Goal: Use online tool/utility: Utilize a website feature to perform a specific function

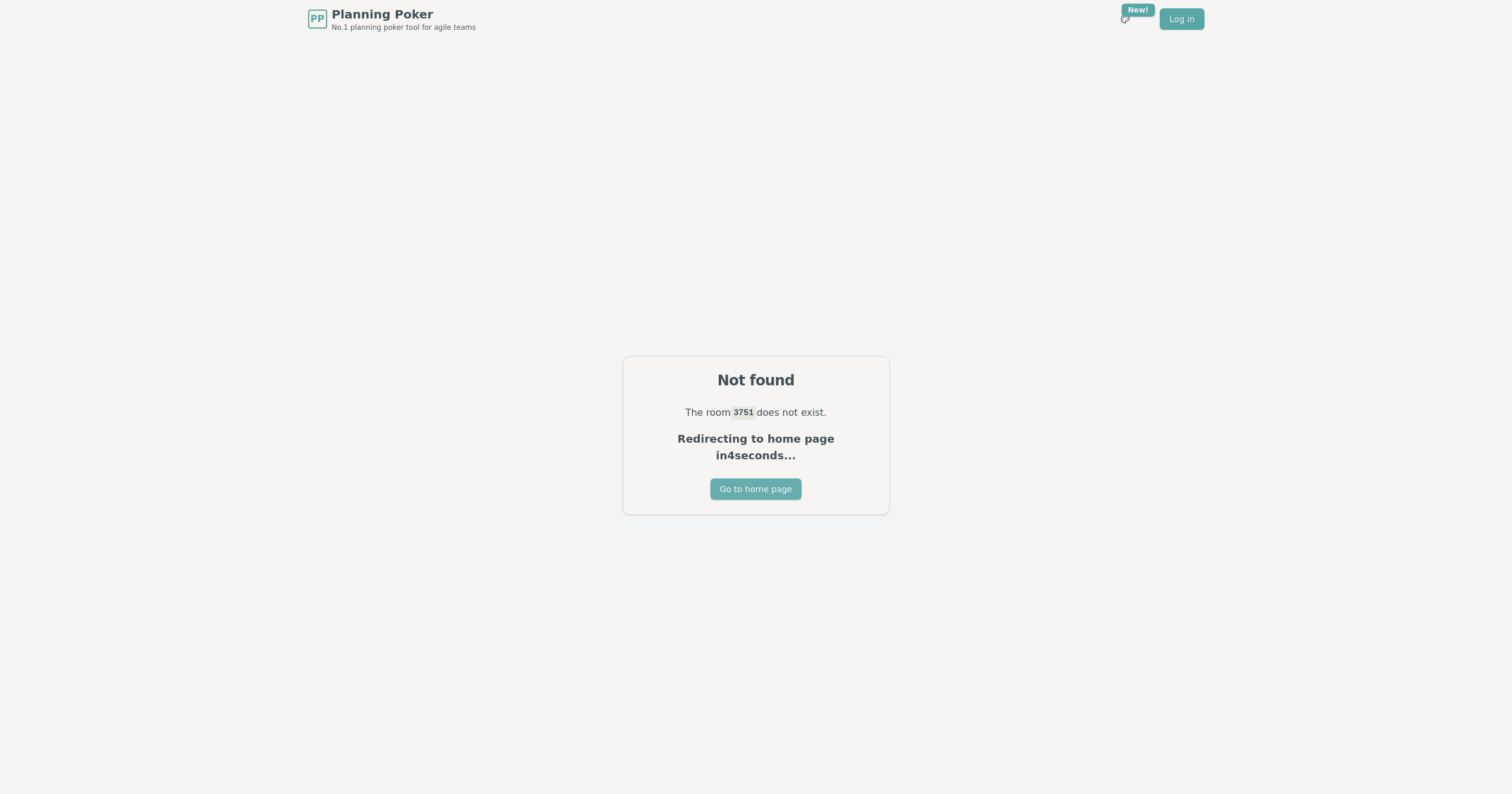
click at [748, 478] on button "Go to home page" at bounding box center [756, 489] width 91 height 21
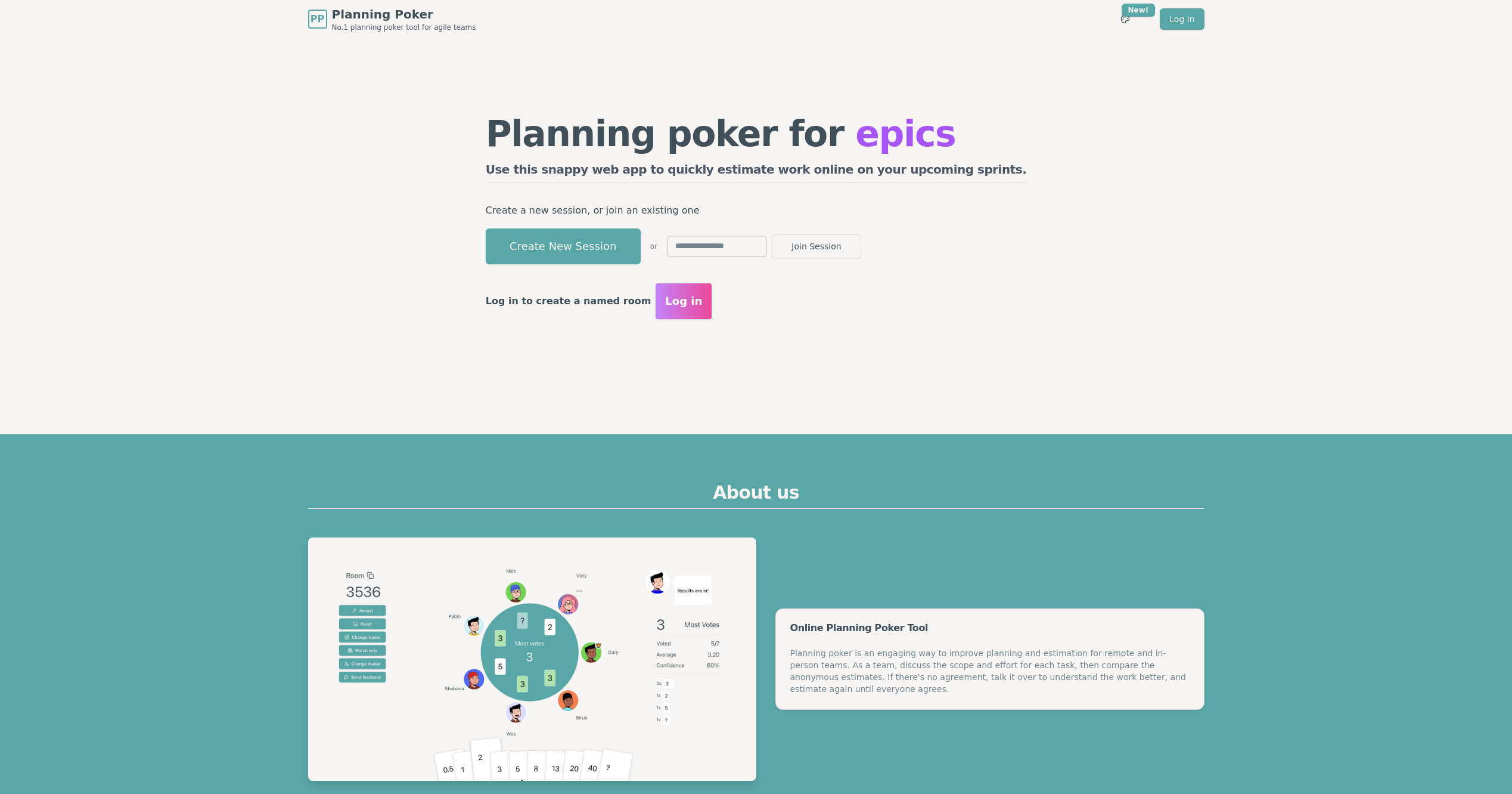
click at [288, 99] on section "Planning poker for epics Use this snappy web app to quickly estimate work onlin…" at bounding box center [756, 216] width 1512 height 358
click at [311, 125] on div "Planning poker for epics Use this snappy web app to quickly estimate work onlin…" at bounding box center [756, 216] width 915 height 358
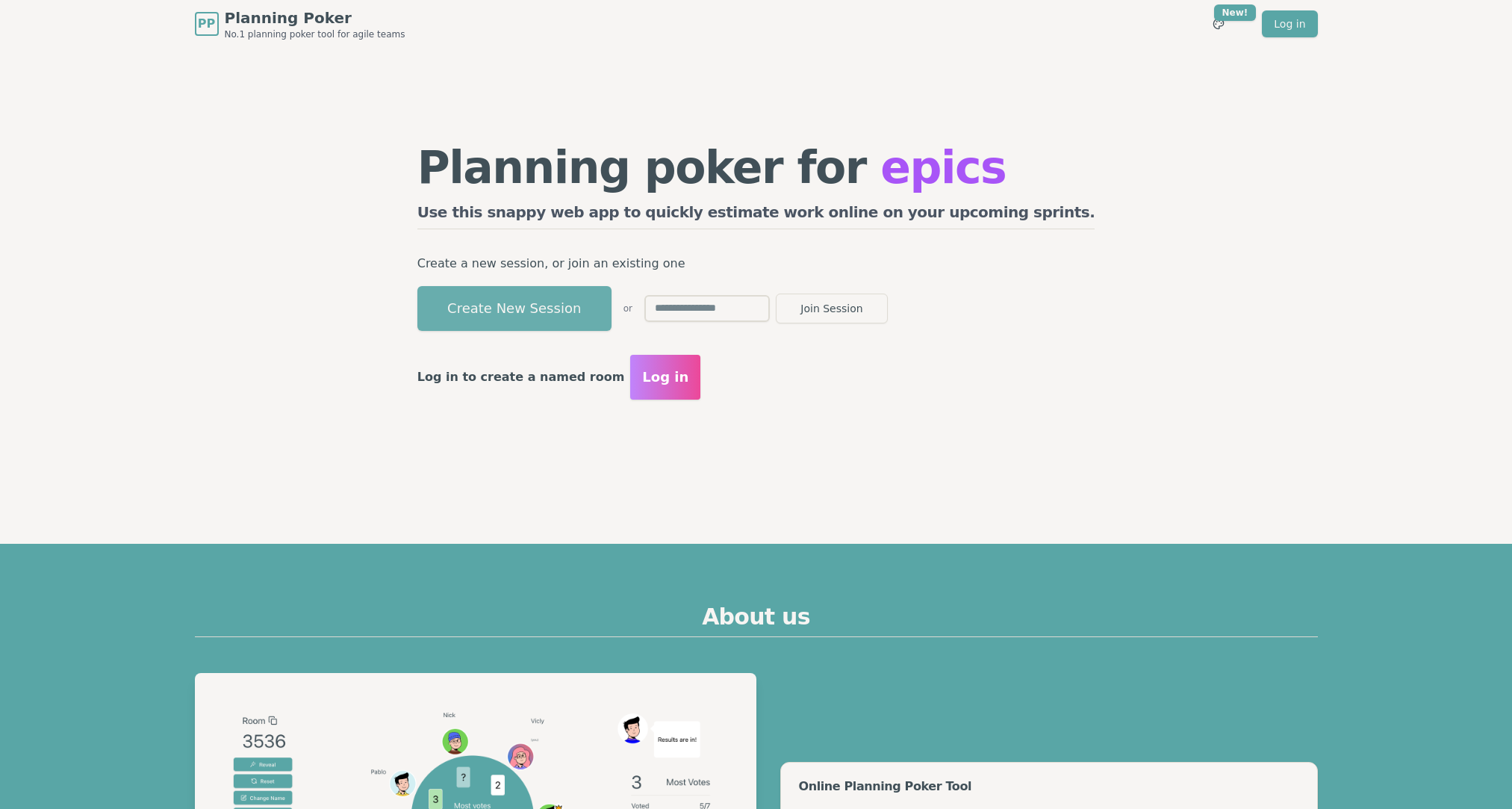
click at [587, 306] on button "Create New Session" at bounding box center [514, 309] width 194 height 45
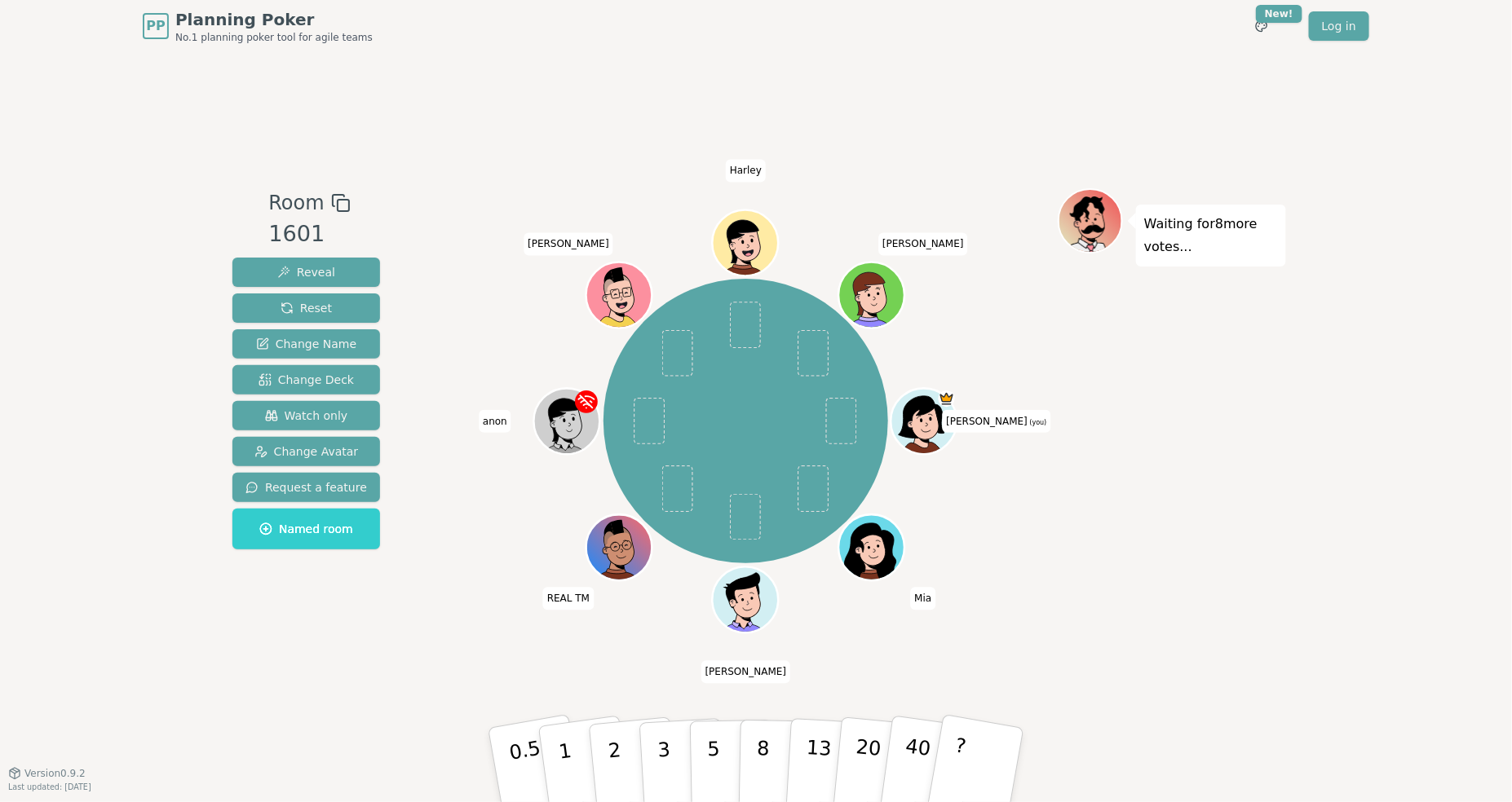
click at [454, 586] on div "[PERSON_NAME] (you) [PERSON_NAME] REAL TM anon [PERSON_NAME] [PERSON_NAME]" at bounding box center [745, 421] width 624 height 407
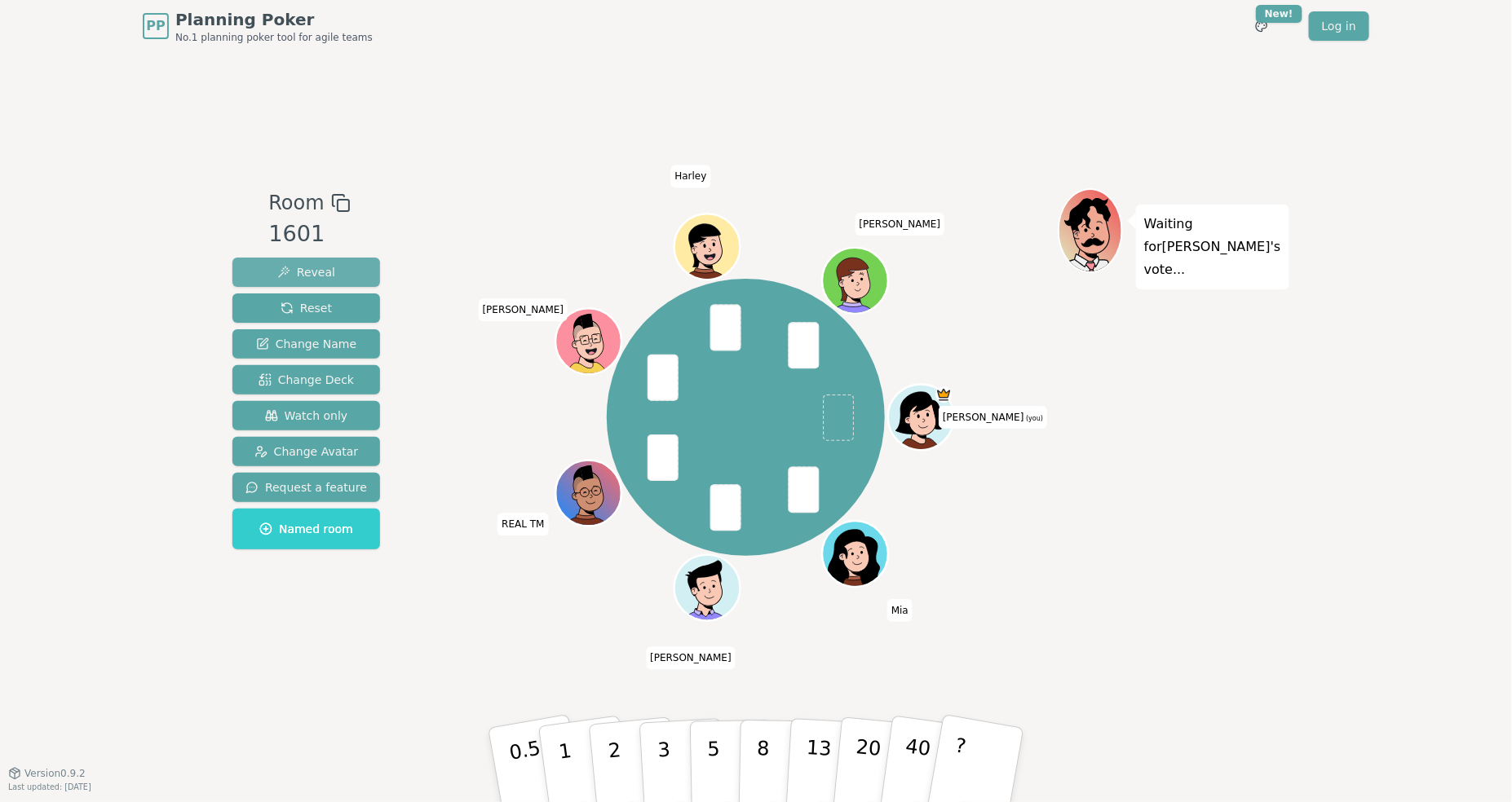
click at [323, 269] on span "Reveal" at bounding box center [306, 272] width 58 height 16
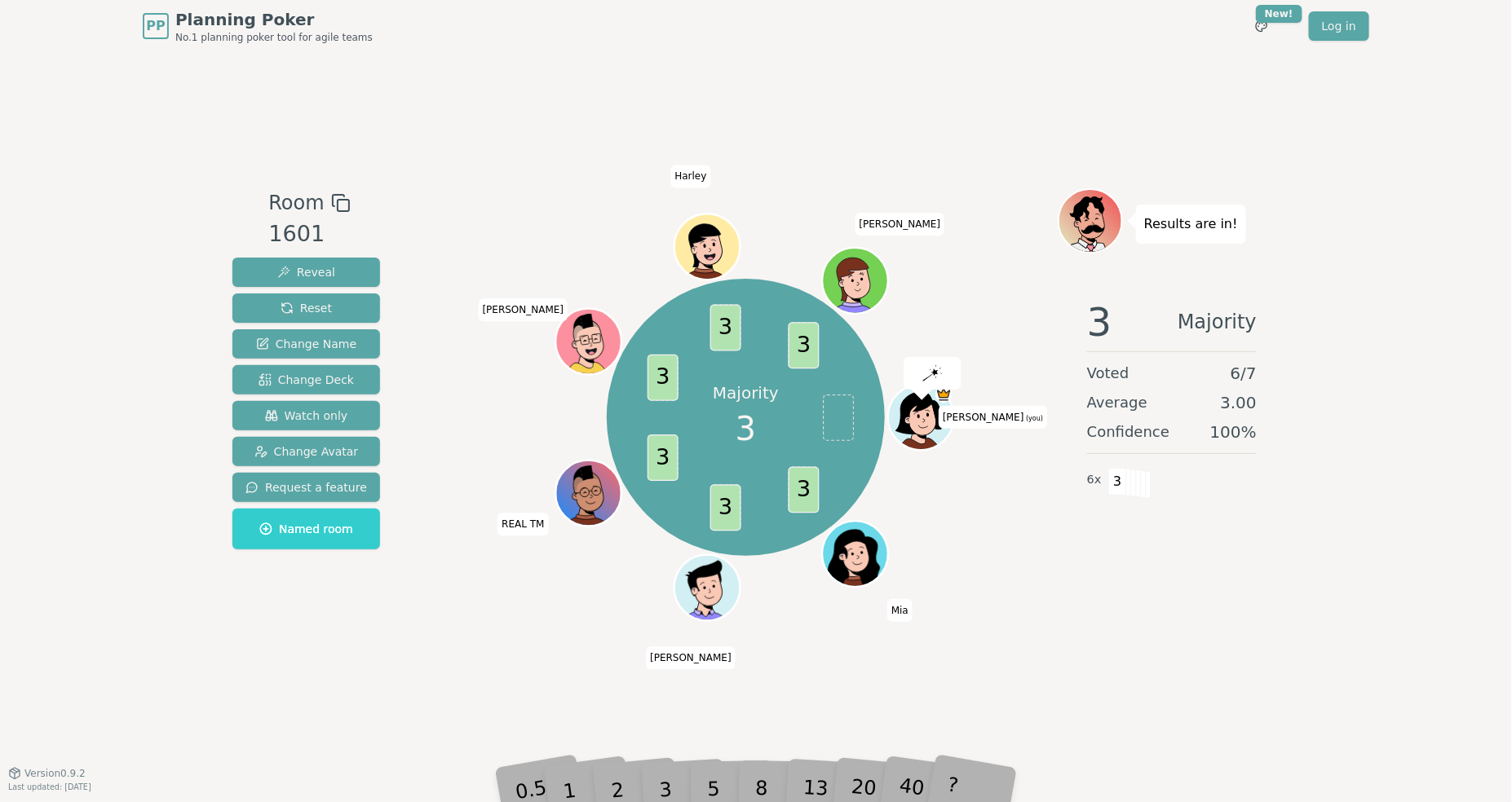
click at [449, 138] on div "Room 1601 Reveal Reset Change Name Change Deck Watch only Change Avatar Request…" at bounding box center [756, 411] width 1060 height 720
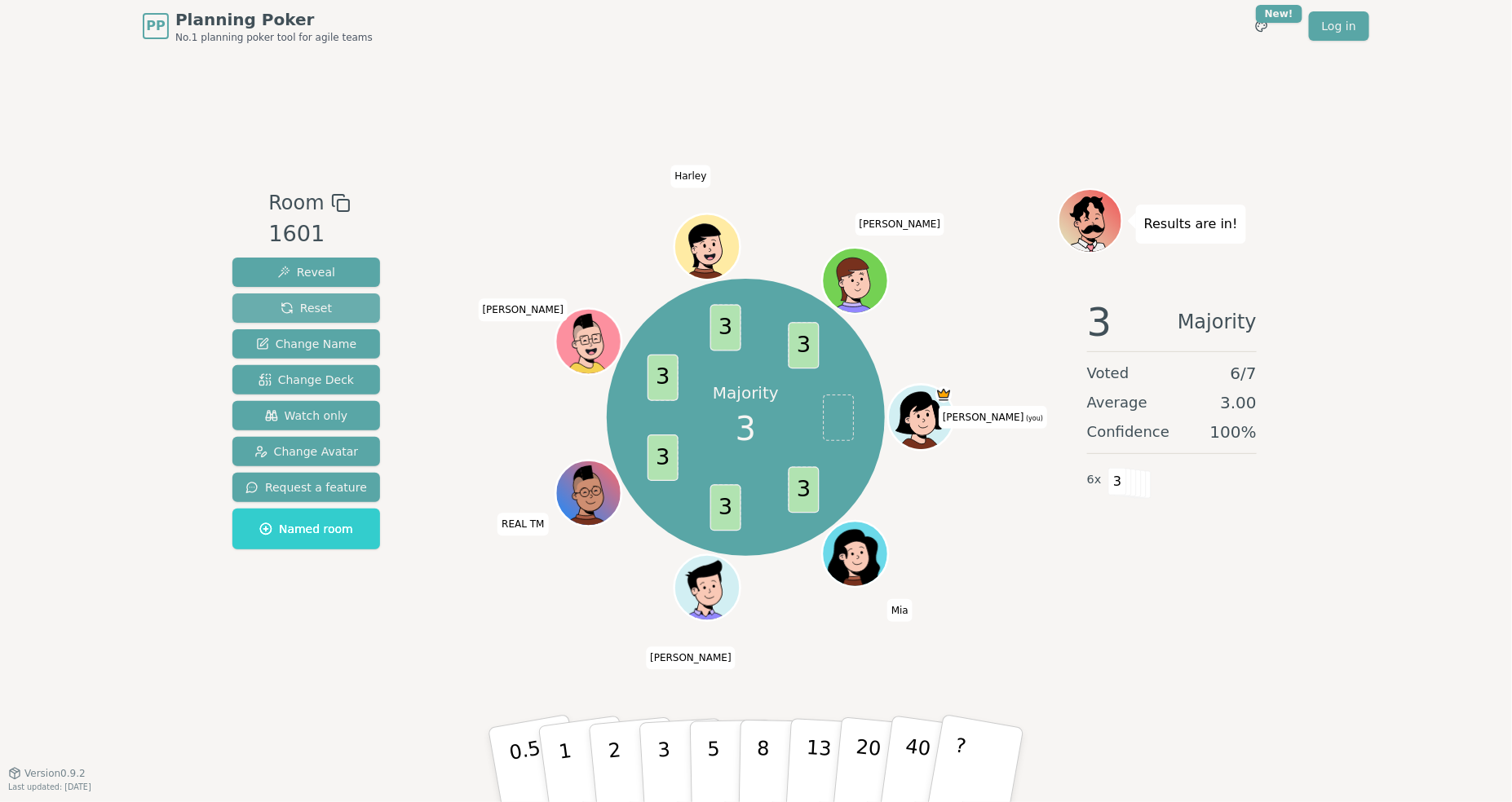
click at [330, 307] on button "Reset" at bounding box center [306, 308] width 148 height 29
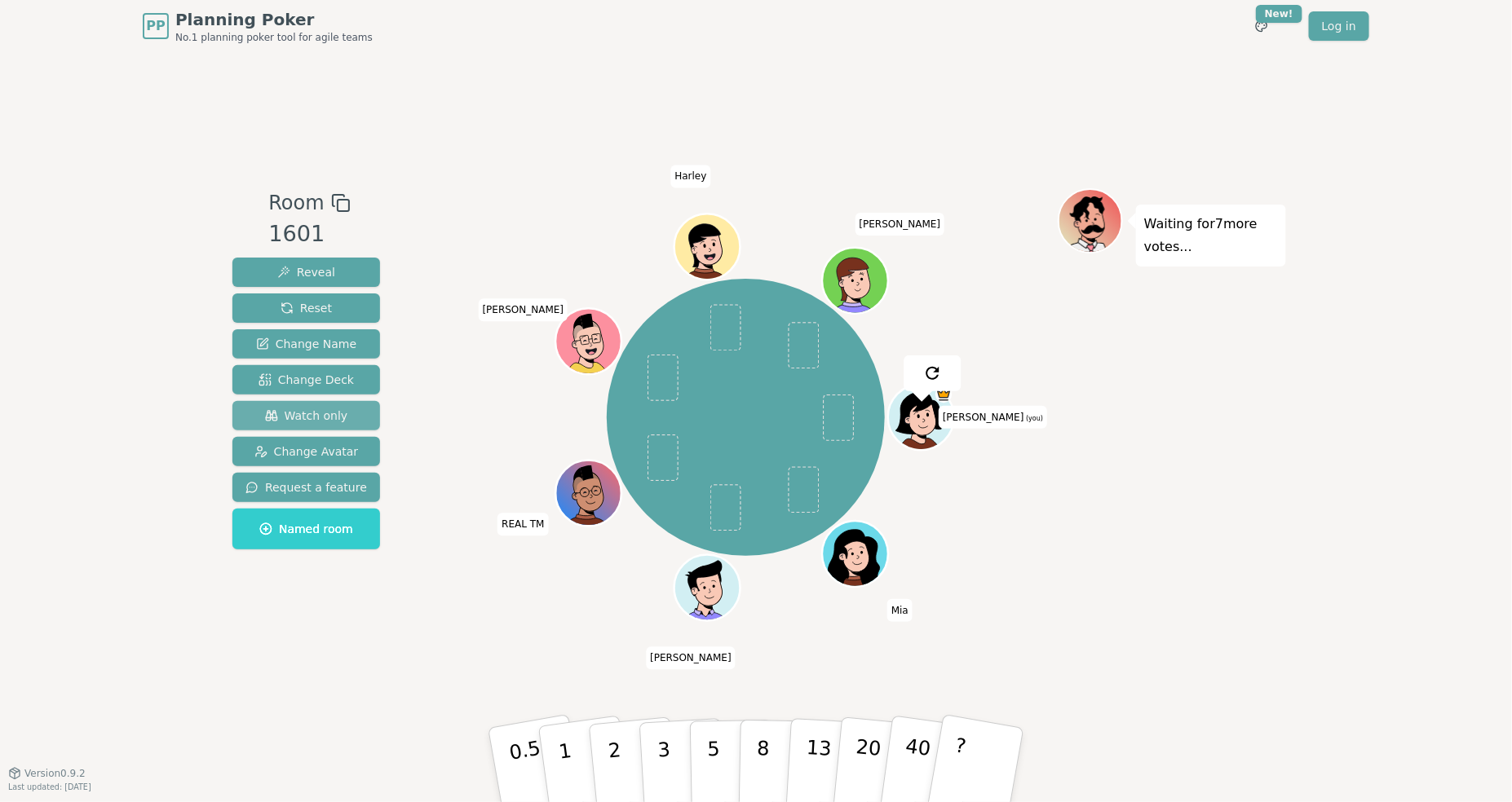
click at [322, 416] on span "Watch only" at bounding box center [306, 416] width 83 height 16
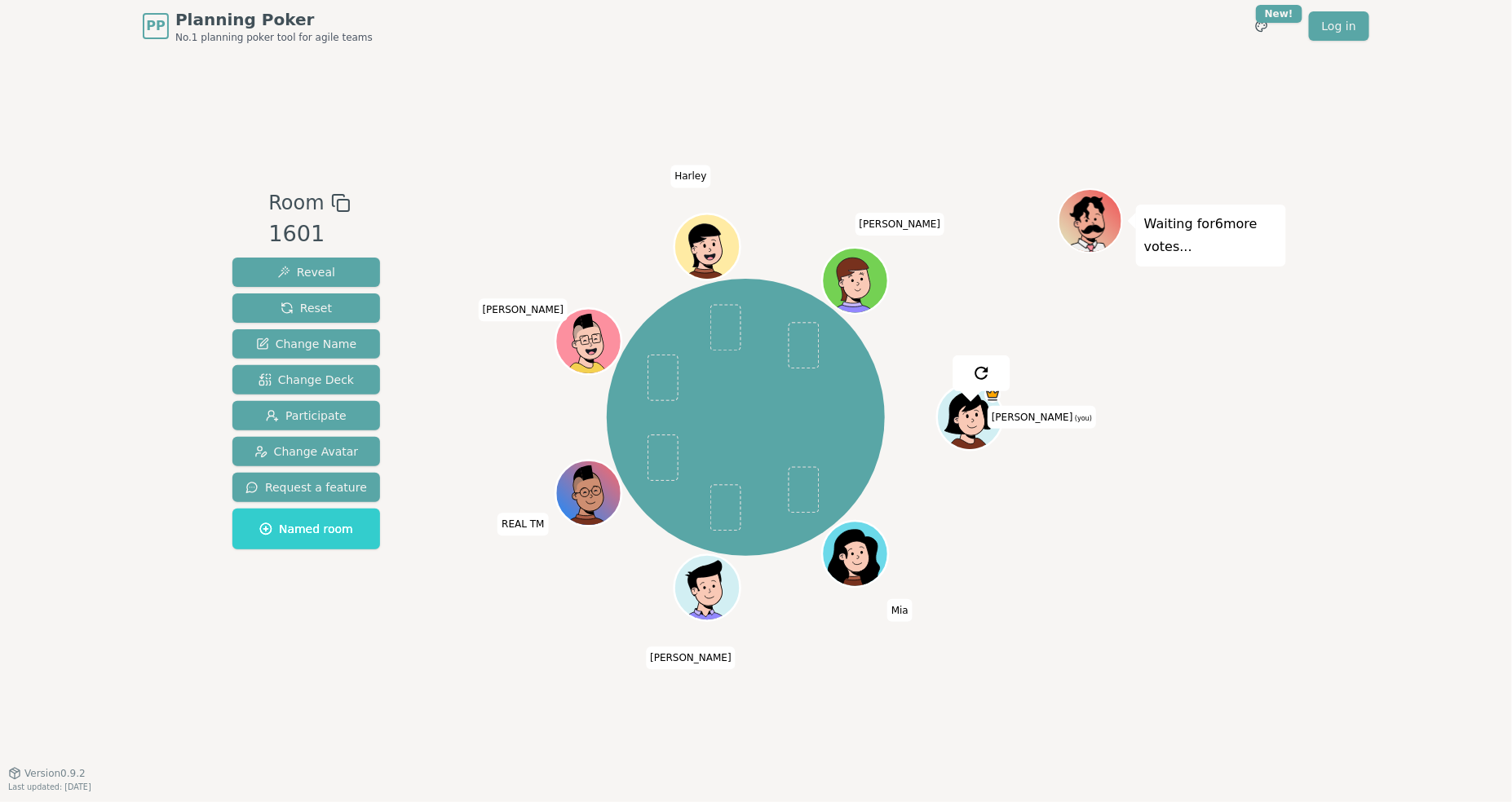
click at [478, 134] on div "Room 1601 Reveal Reset Change Name Change Deck Participate Change Avatar Reques…" at bounding box center [756, 411] width 1060 height 720
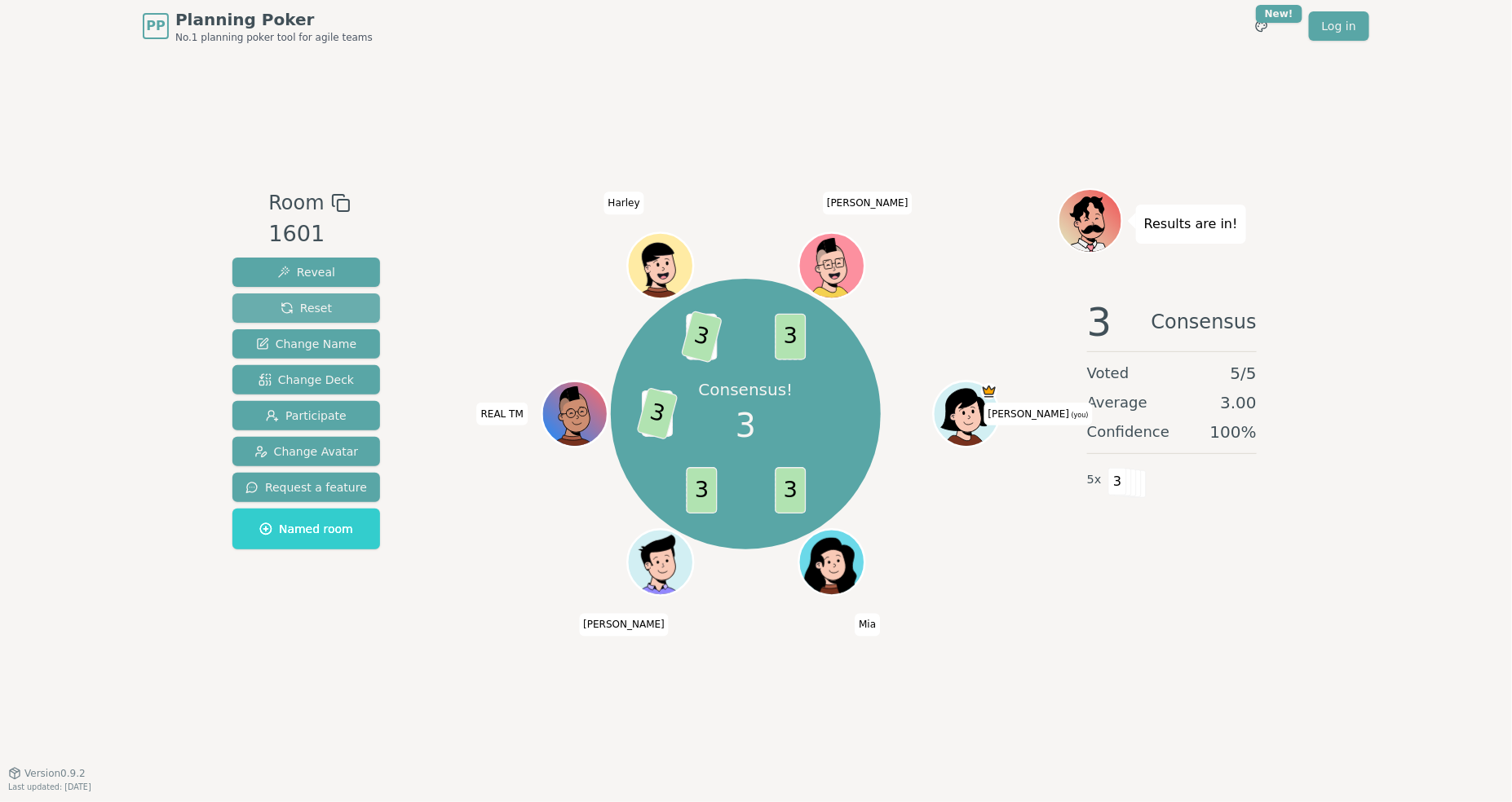
click at [323, 306] on span "Reset" at bounding box center [306, 308] width 51 height 16
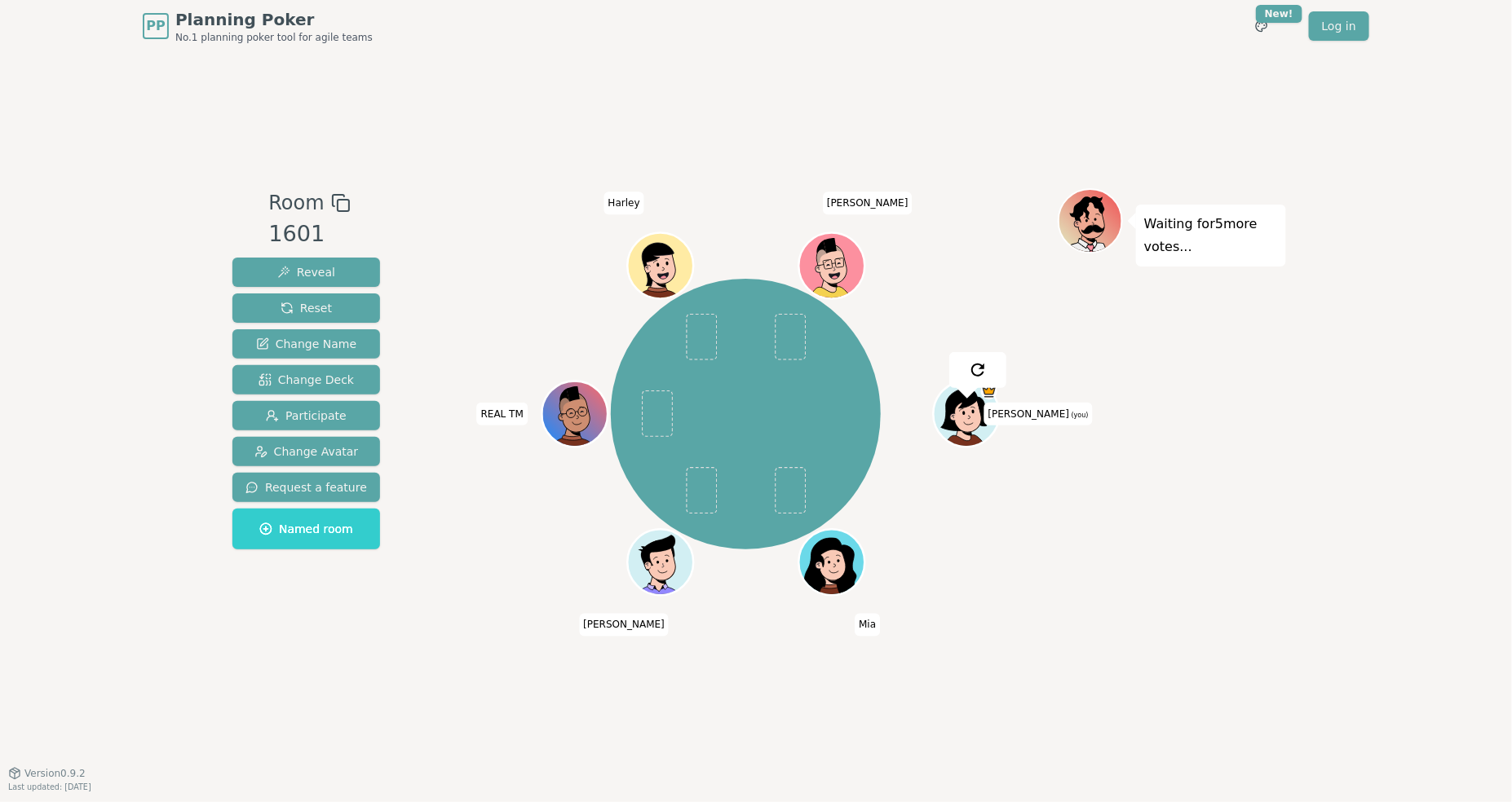
click at [531, 126] on div "Room 1601 Reveal Reset Change Name Change Deck Participate Change Avatar Reques…" at bounding box center [756, 411] width 1060 height 720
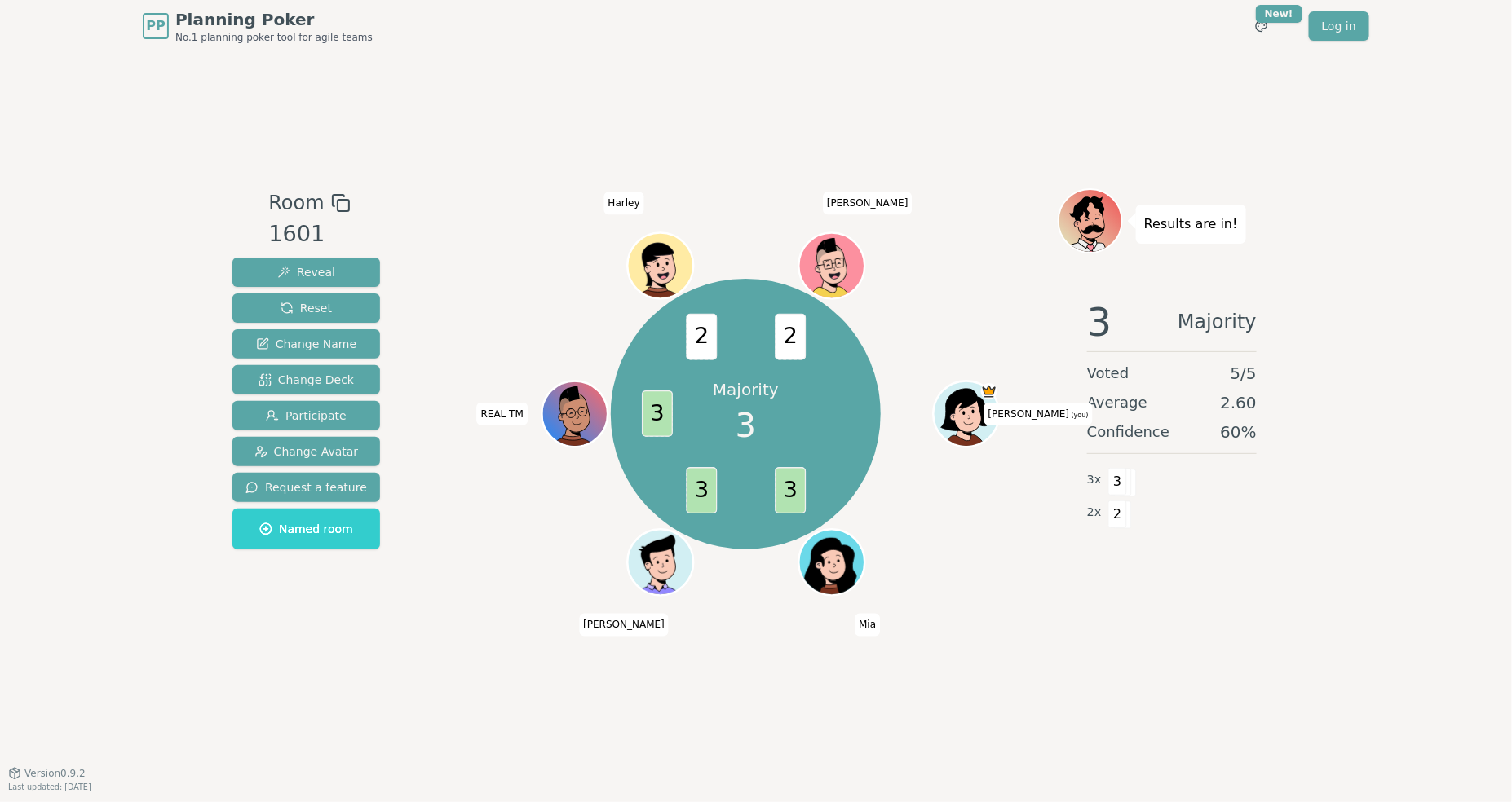
click at [497, 187] on div "Room 1601 Reveal Reset Change Name Change Deck Participate Change Avatar Reques…" at bounding box center [756, 411] width 1060 height 720
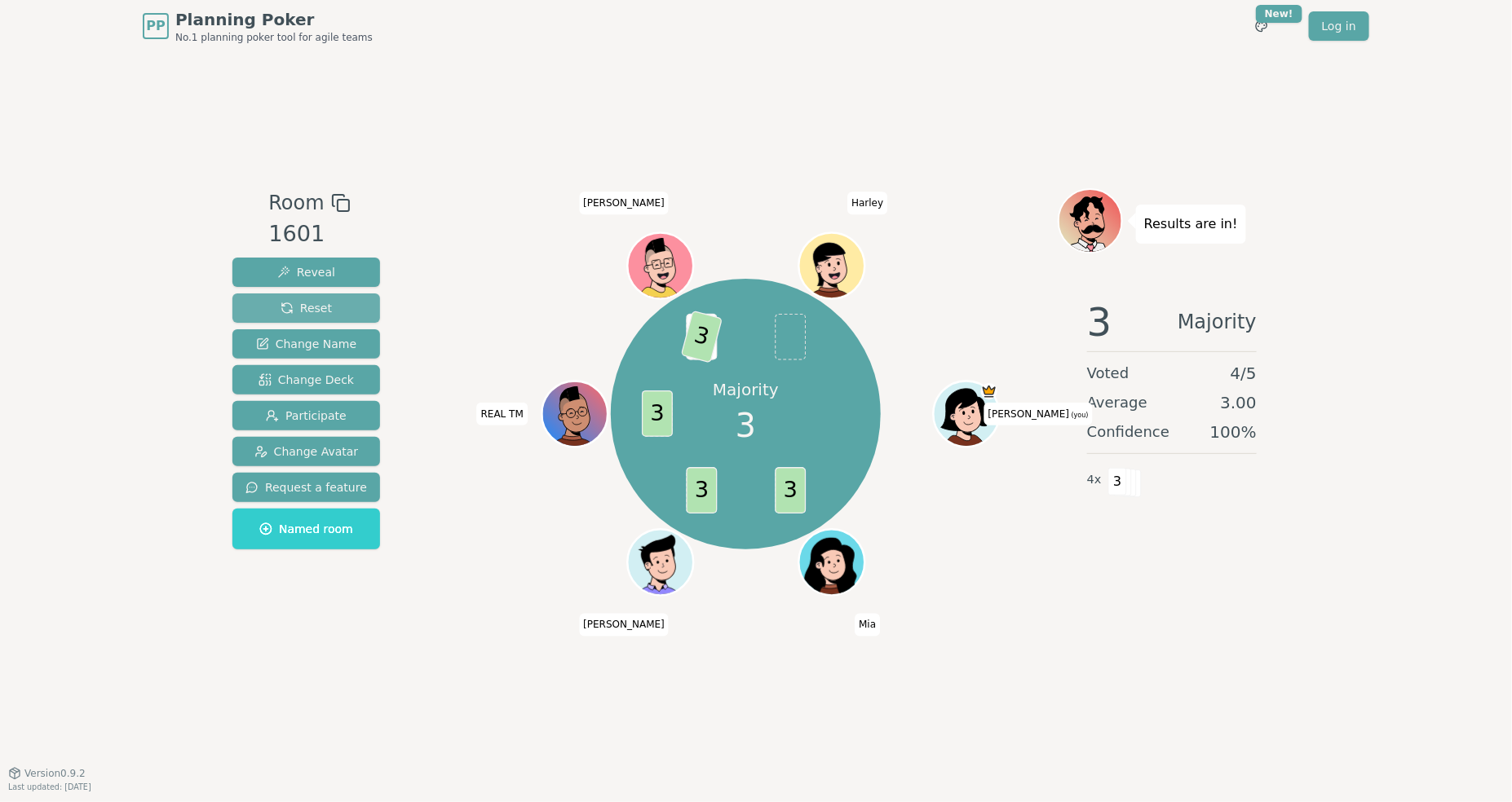
click at [301, 307] on span "Reset" at bounding box center [306, 308] width 51 height 16
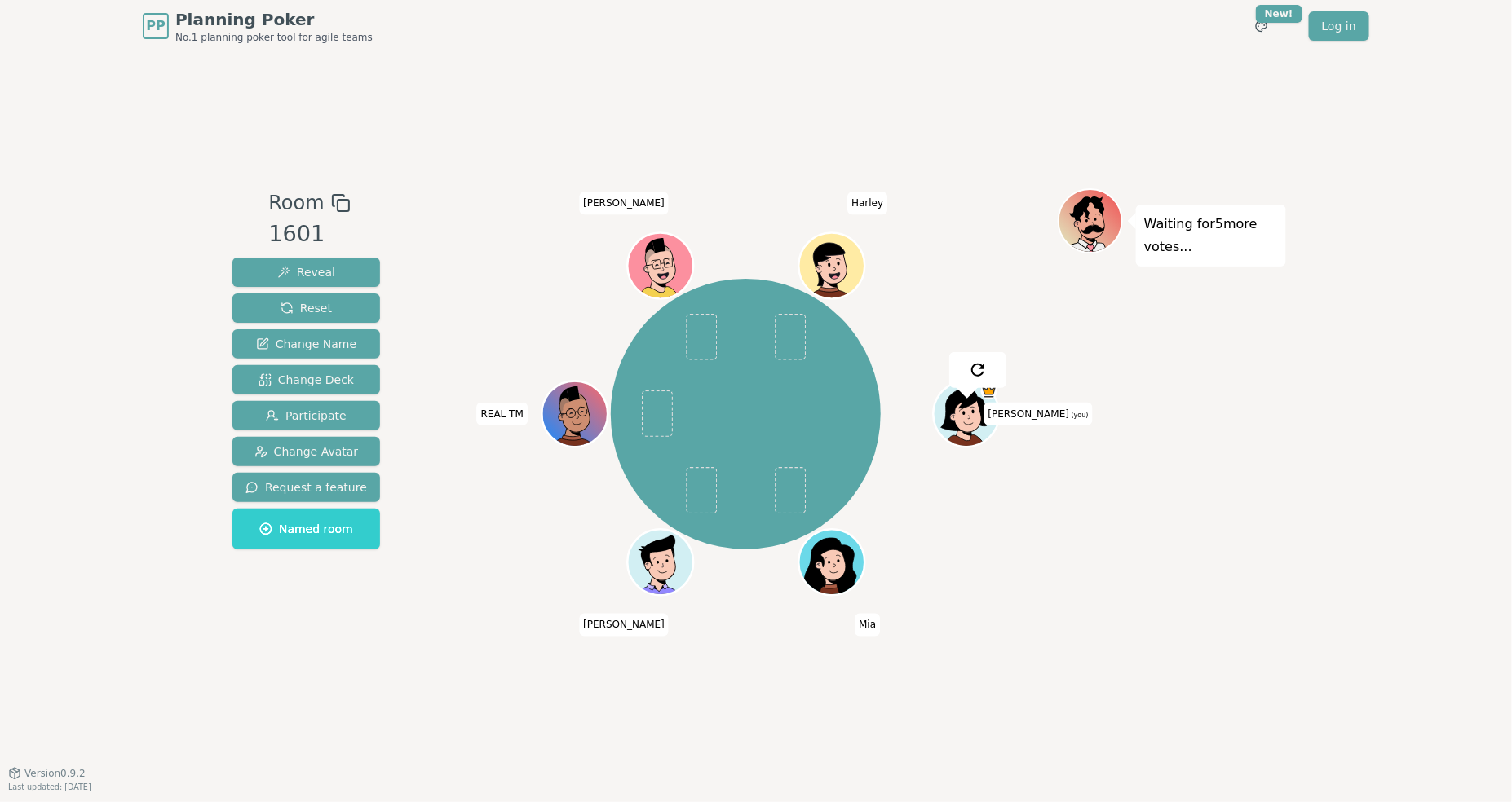
click at [481, 126] on div "Room 1601 Reveal Reset Change Name Change Deck Participate Change Avatar Reques…" at bounding box center [756, 411] width 1060 height 720
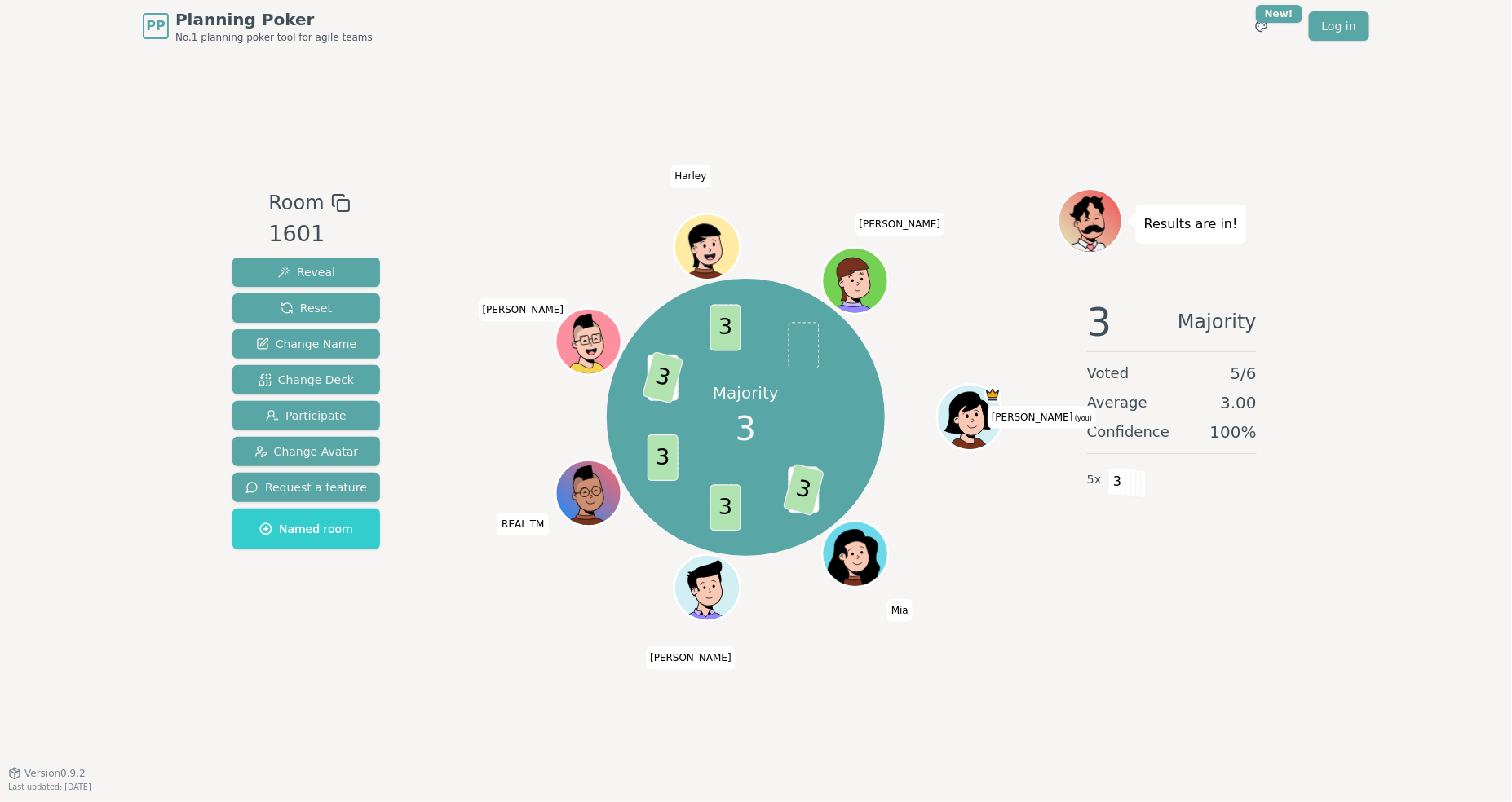
click at [463, 102] on div "Room 1601 Reveal Reset Change Name Change Deck Participate Change Avatar Reques…" at bounding box center [756, 411] width 1060 height 720
click at [315, 310] on span "Reset" at bounding box center [306, 308] width 51 height 16
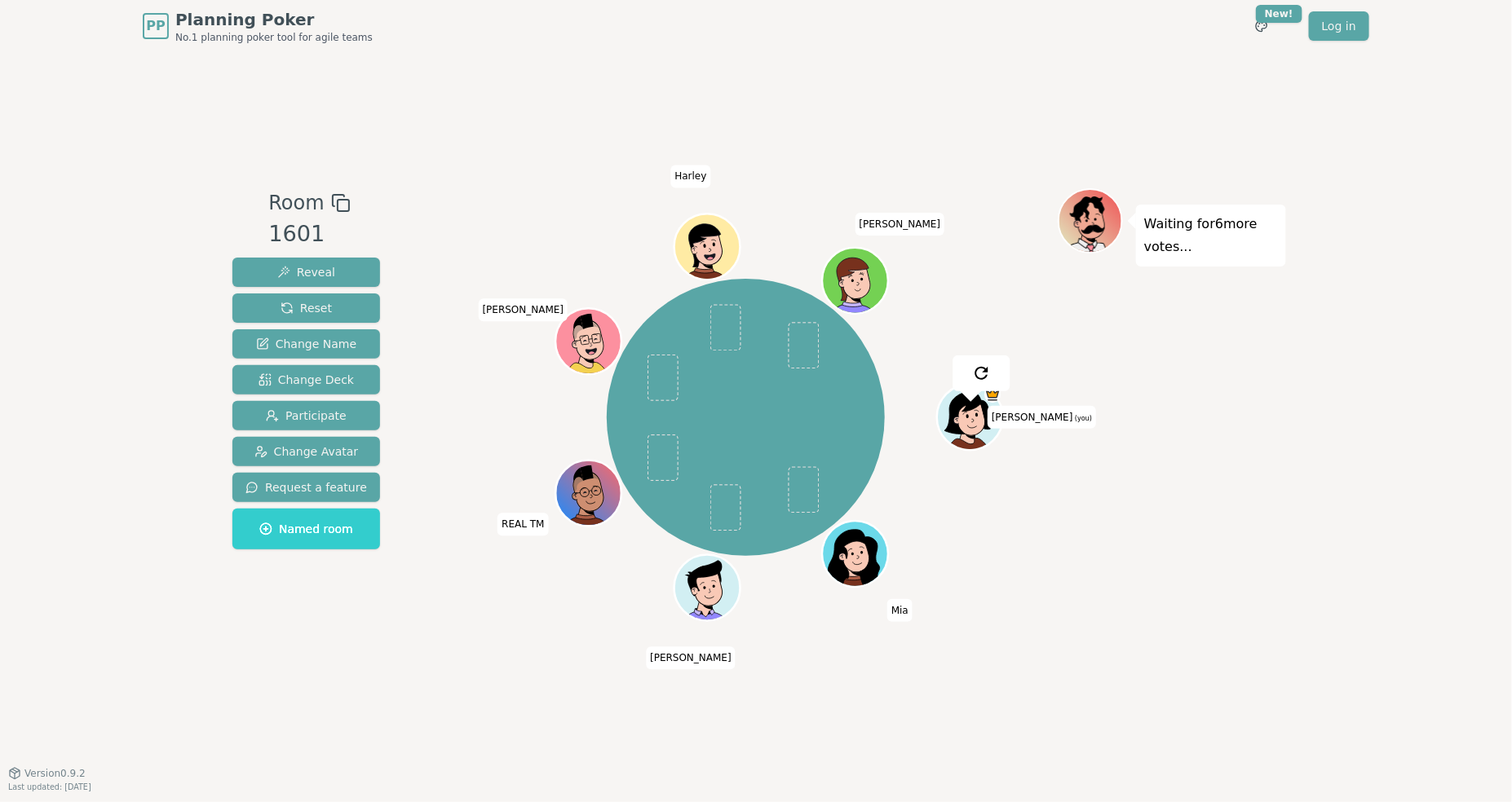
click at [475, 140] on div "Room 1601 Reveal Reset Change Name Change Deck Participate Change Avatar Reques…" at bounding box center [756, 411] width 1060 height 720
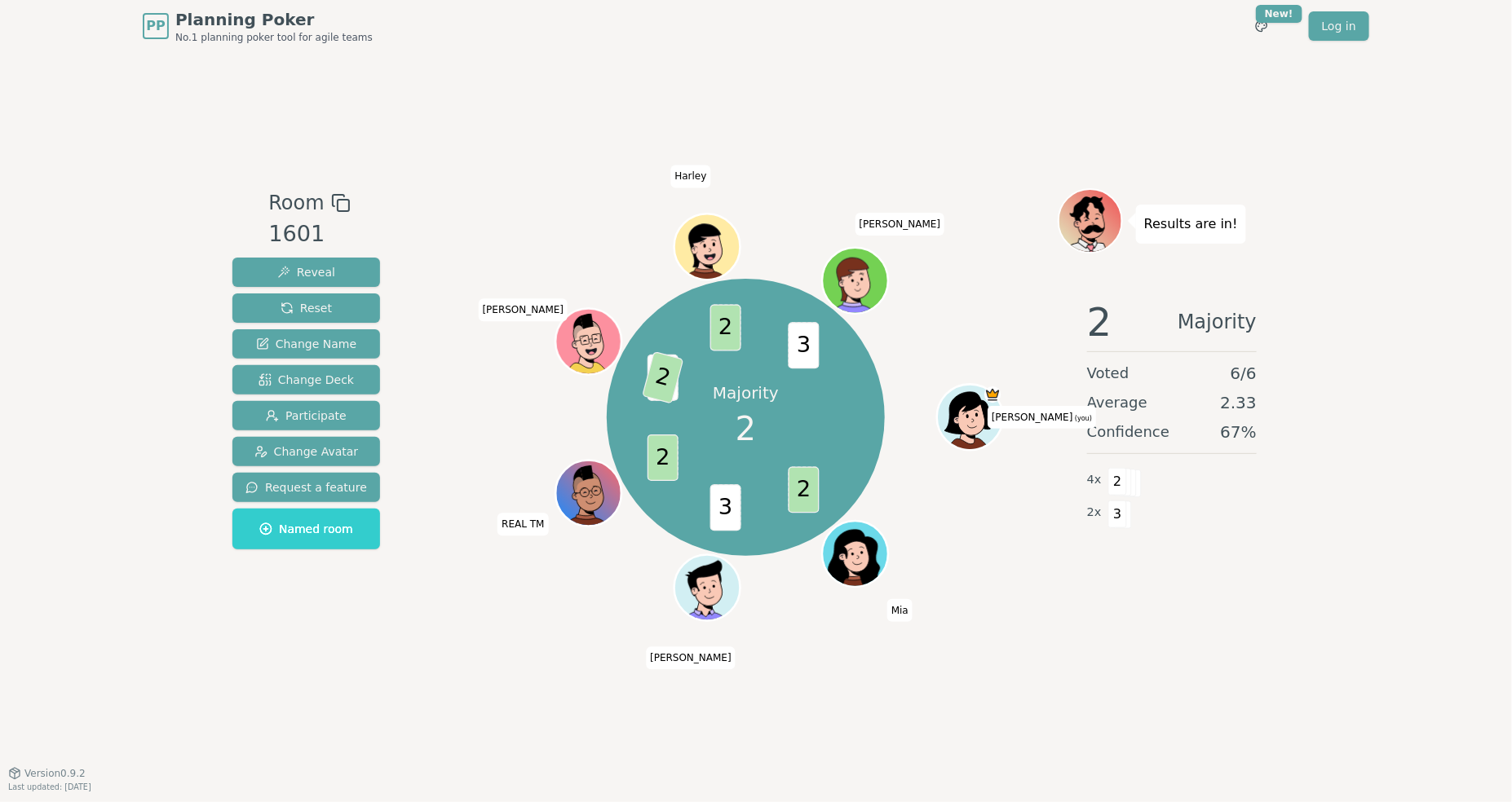
click at [513, 118] on div "Room 1601 Reveal Reset Change Name Change Deck Participate Change Avatar Reques…" at bounding box center [756, 411] width 1060 height 720
click at [526, 112] on div "Room 1601 Reveal Reset Change Name Change Deck Participate Change Avatar Reques…" at bounding box center [756, 411] width 1060 height 720
click at [523, 127] on div "Room 1601 Reveal Reset Change Name Change Deck Participate Change Avatar Reques…" at bounding box center [756, 411] width 1060 height 720
click at [300, 312] on span "Reset" at bounding box center [306, 308] width 51 height 16
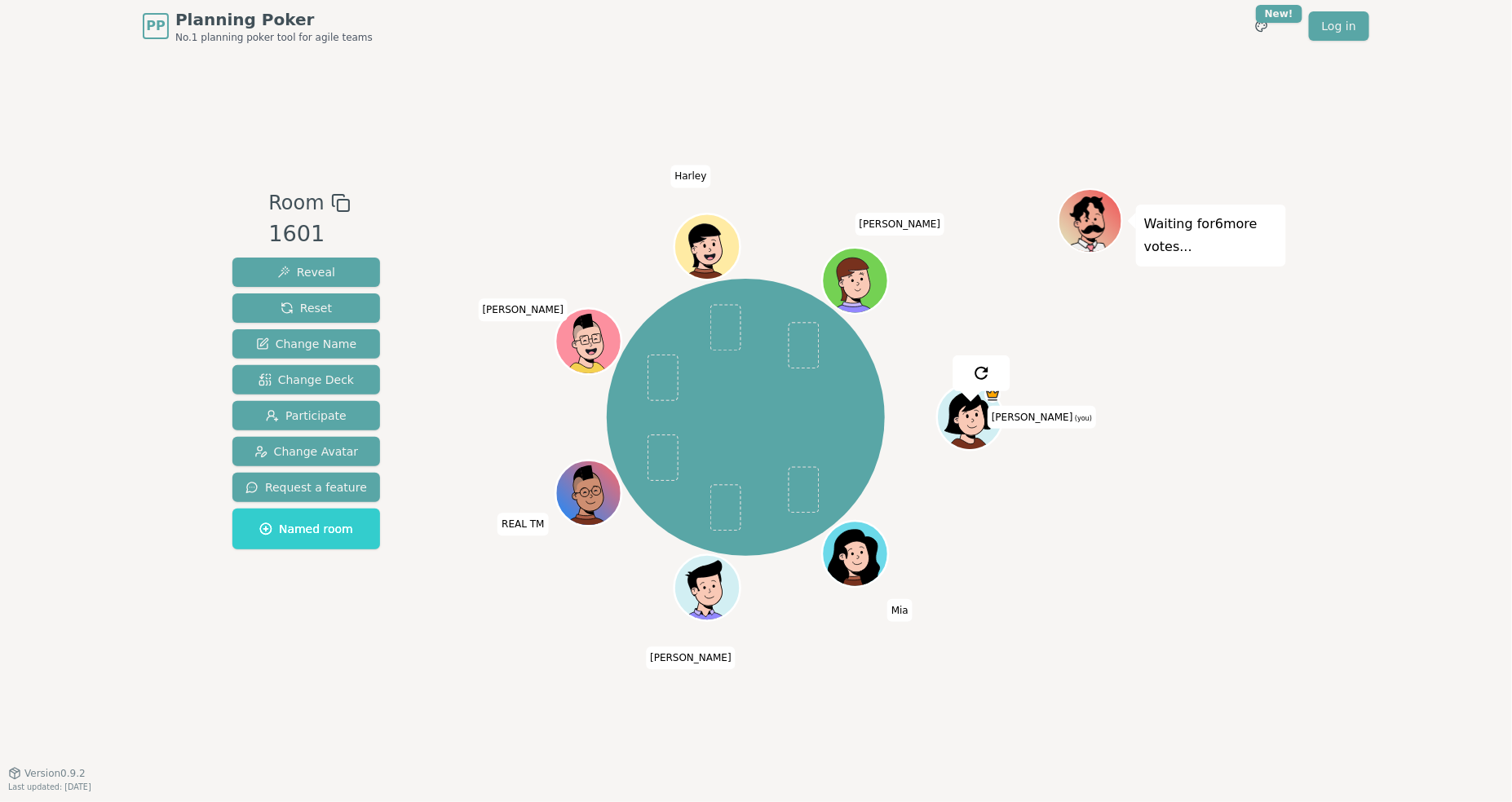
click at [523, 86] on div "Room 1601 Reveal Reset Change Name Change Deck Participate Change Avatar Reques…" at bounding box center [756, 411] width 1060 height 720
click at [518, 45] on div "PP Planning Poker No.1 planning poker tool for agile teams Toggle theme New! Lo…" at bounding box center [756, 25] width 1227 height 52
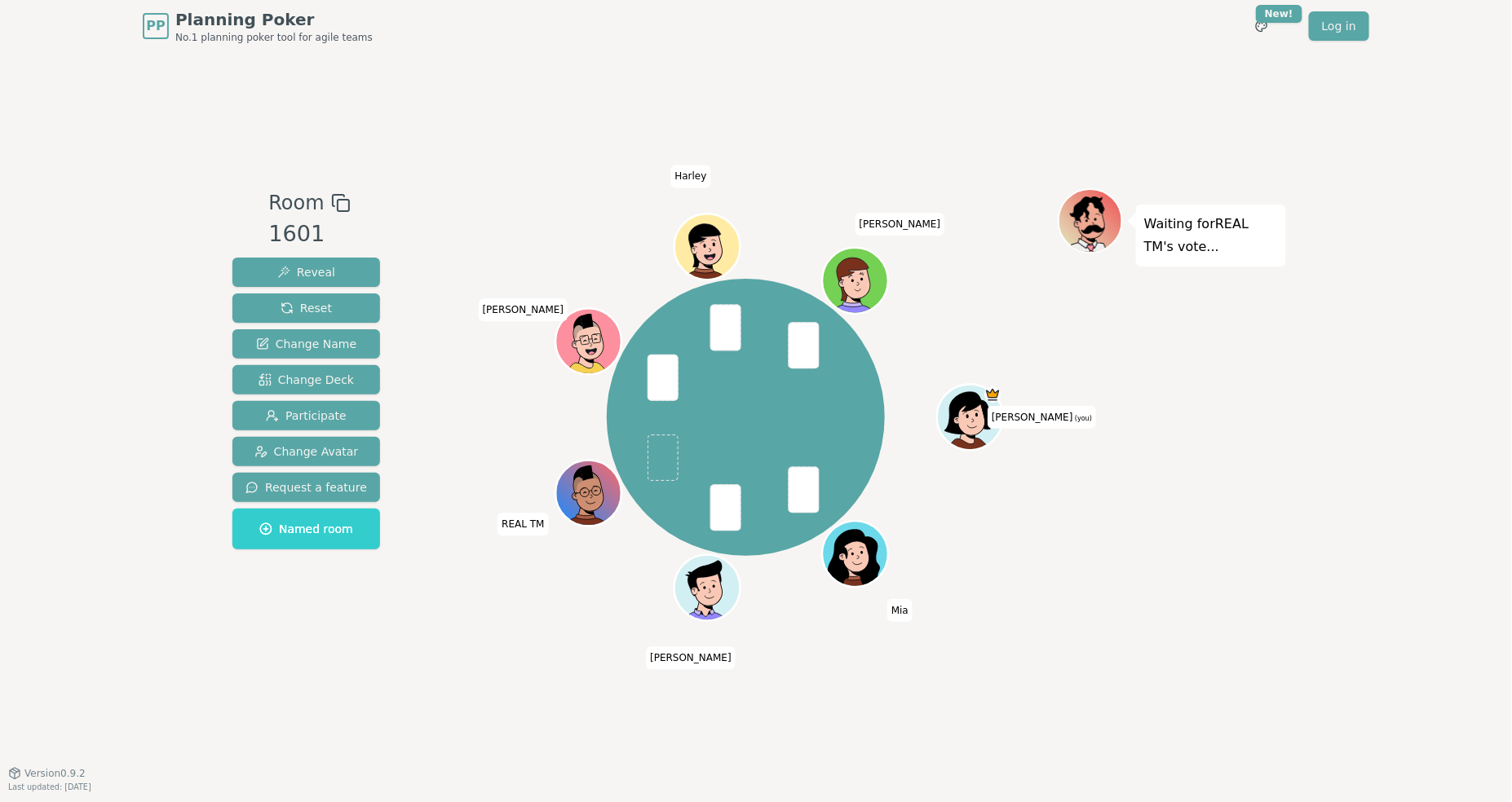
click at [488, 108] on div "Room 1601 Reveal Reset Change Name Change Deck Participate Change Avatar Reques…" at bounding box center [756, 411] width 1060 height 720
click at [488, 95] on div "Room 1601 Reveal Reset Change Name Change Deck Participate Change Avatar Reques…" at bounding box center [756, 411] width 1060 height 720
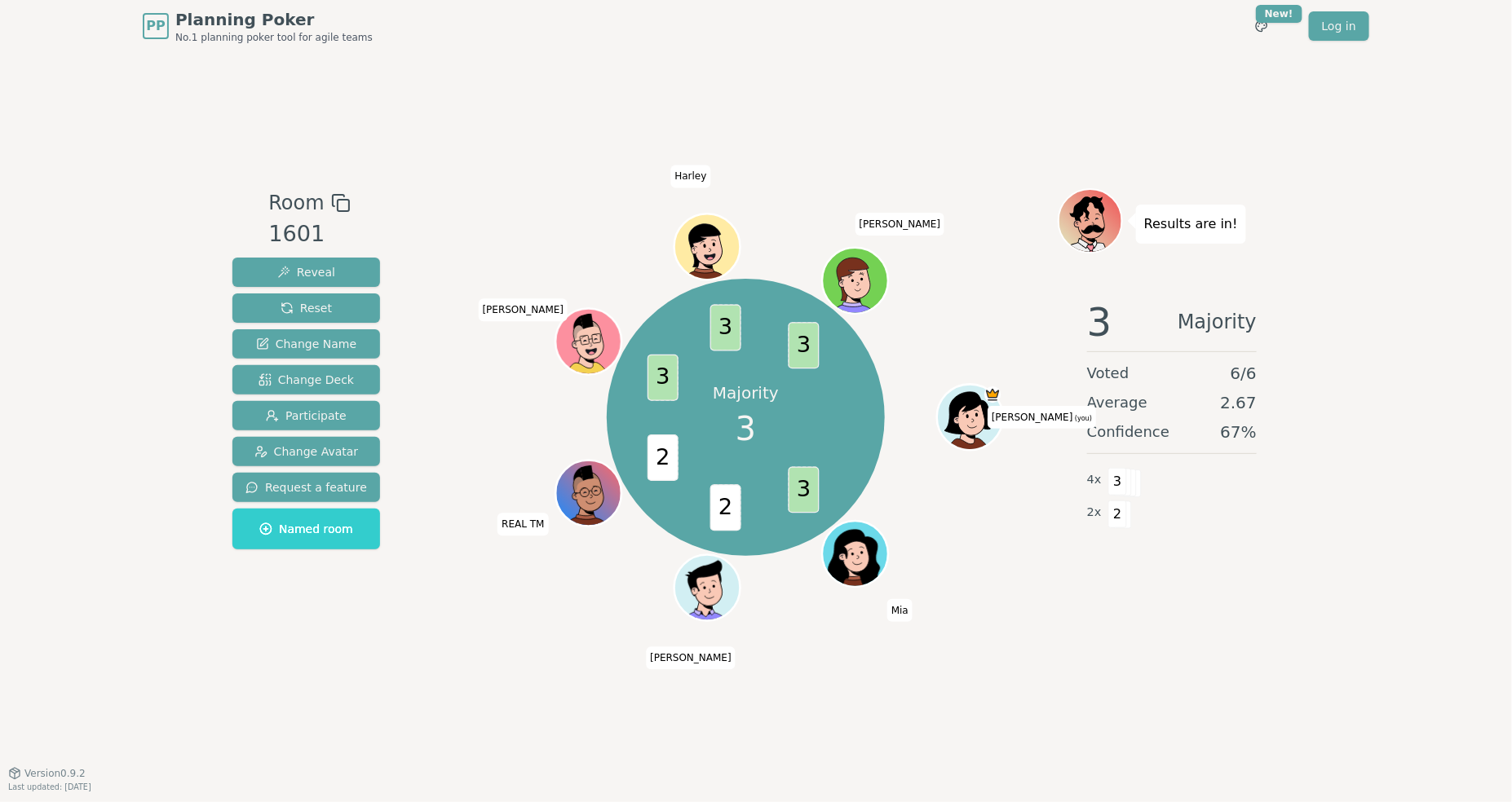
click at [483, 95] on div "Room 1601 Reveal Reset Change Name Change Deck Participate Change Avatar Reques…" at bounding box center [756, 411] width 1060 height 720
click at [523, 68] on div "Room 1601 Reveal Reset Change Name Change Deck Participate Change Avatar Reques…" at bounding box center [756, 411] width 1060 height 720
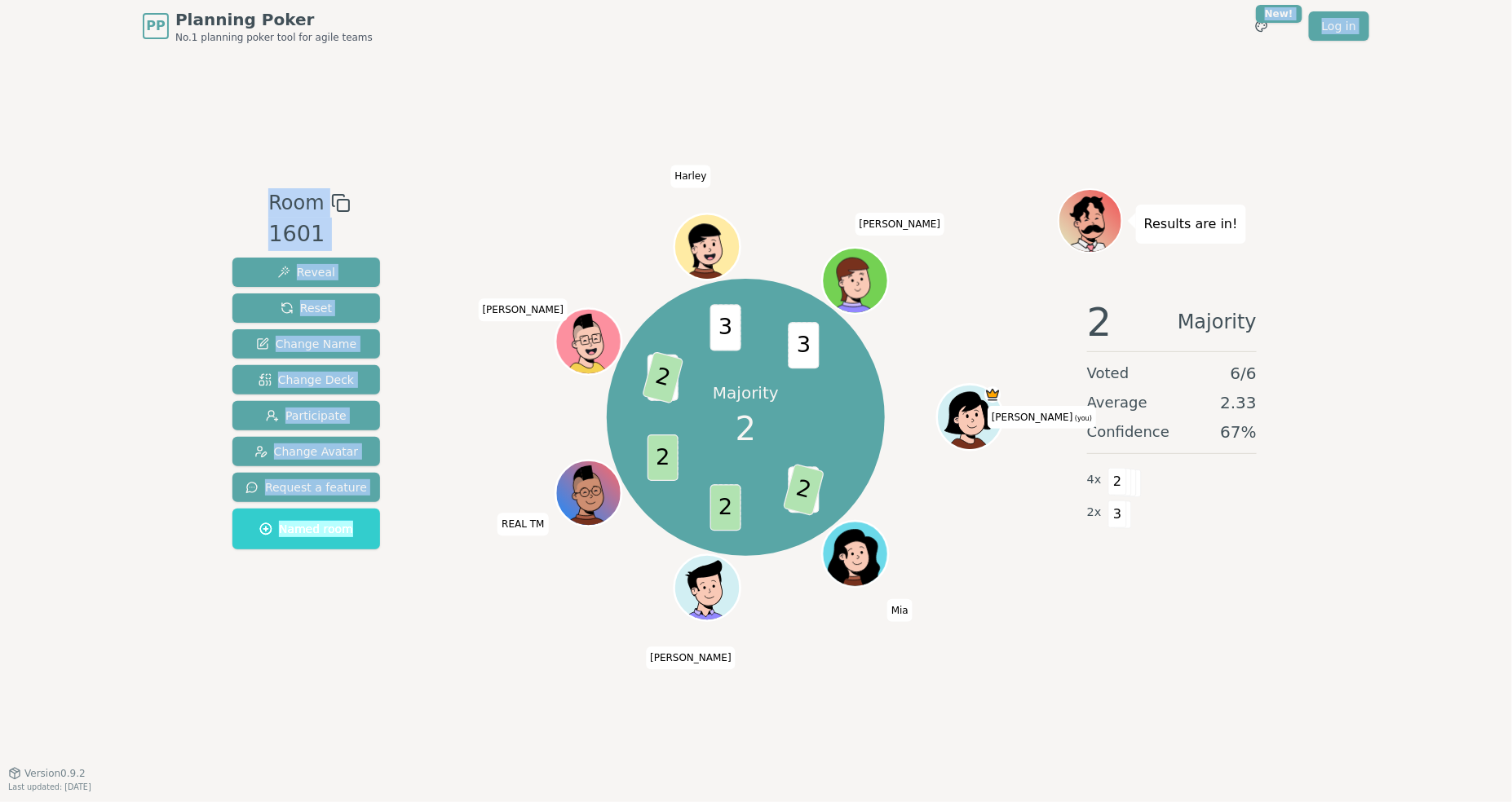
click at [518, 51] on div "PP Planning Poker No.1 planning poker tool for agile teams Toggle theme New! Lo…" at bounding box center [756, 401] width 1512 height 802
click at [307, 308] on span "Reset" at bounding box center [306, 308] width 51 height 16
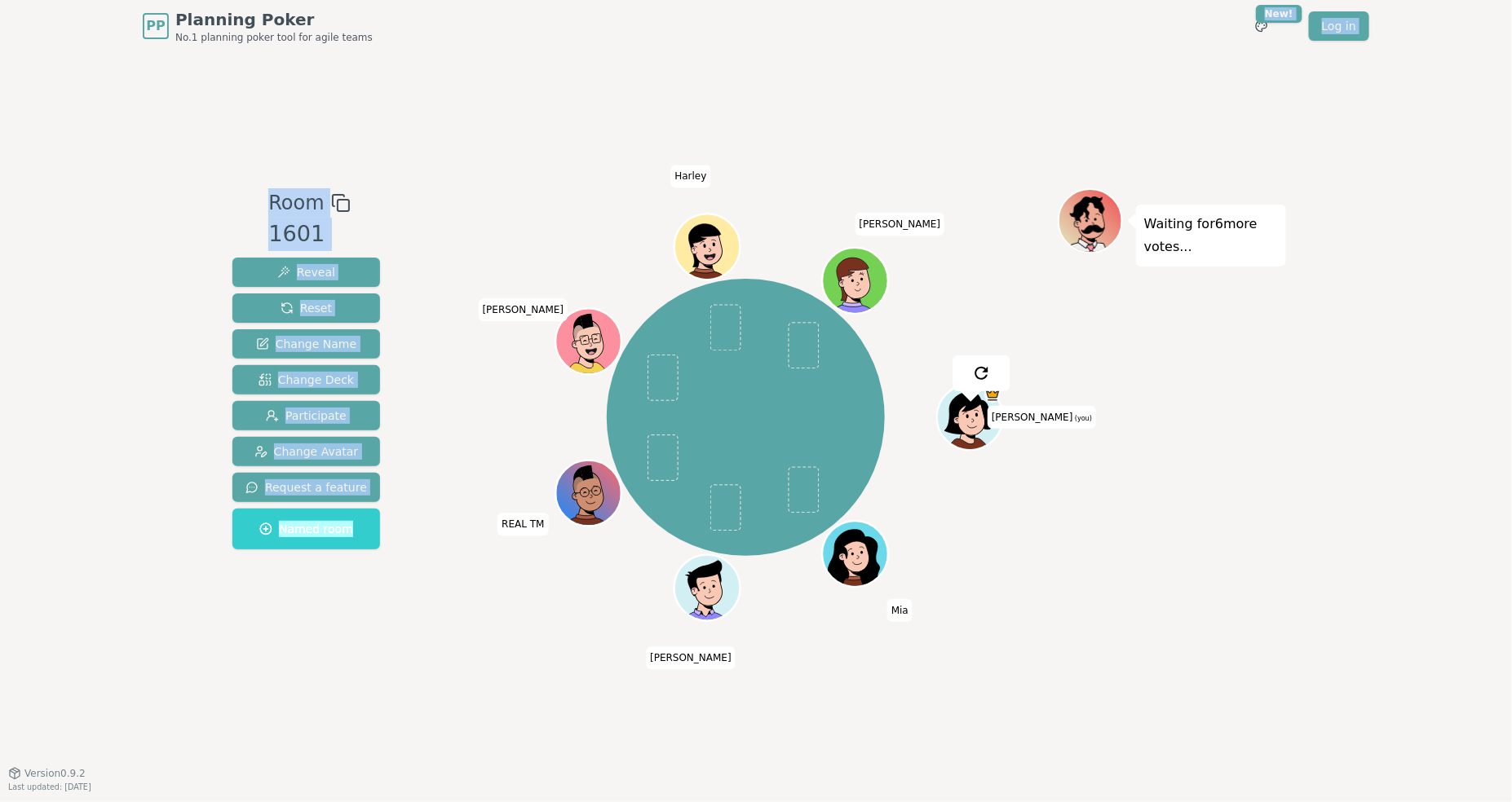
click at [455, 182] on div "Room 1601 Reveal Reset Change Name Change Deck Participate Change Avatar Reques…" at bounding box center [756, 411] width 1060 height 720
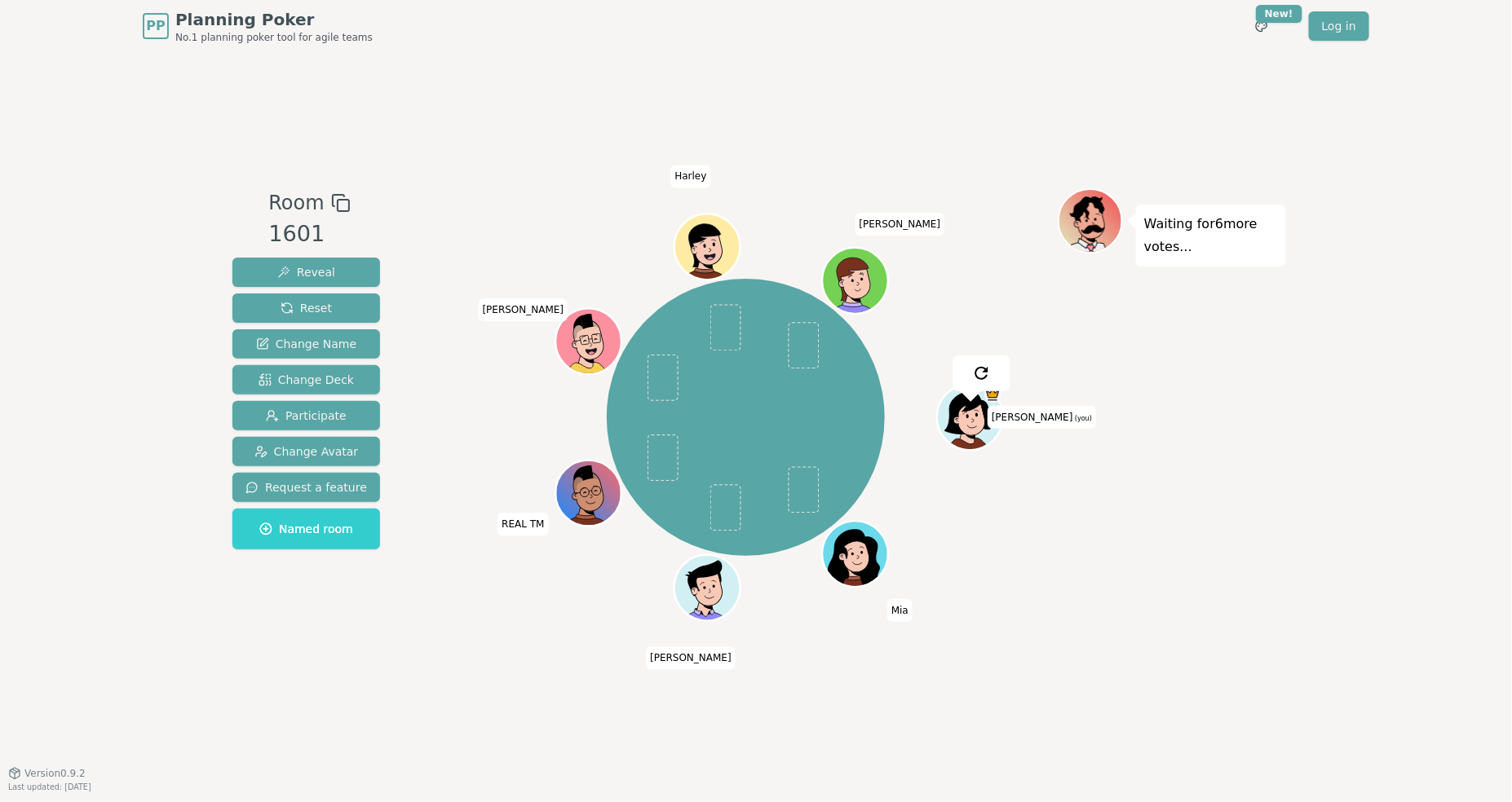
click at [455, 182] on div "Room 1601 Reveal Reset Change Name Change Deck Participate Change Avatar Reques…" at bounding box center [756, 411] width 1060 height 720
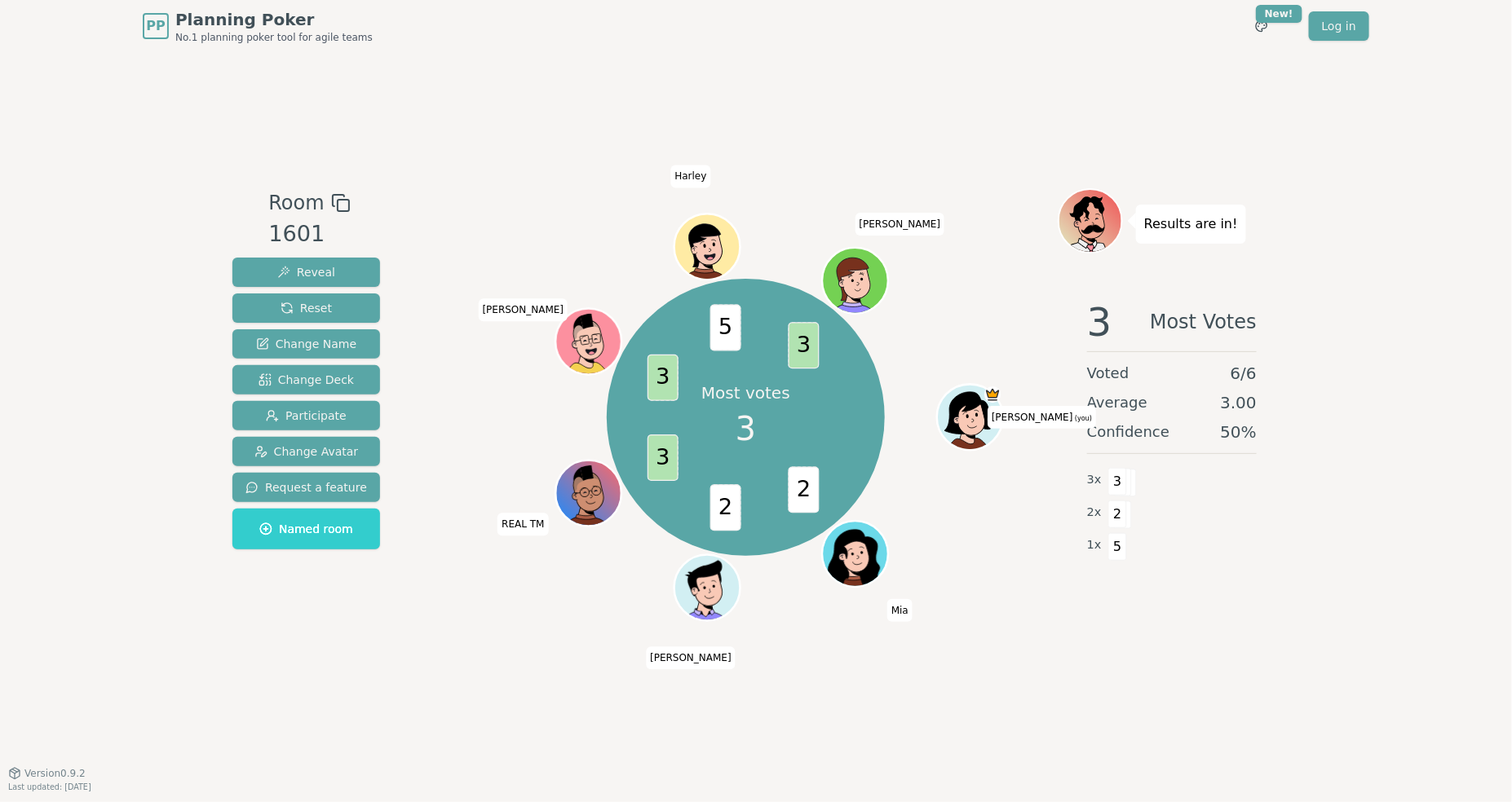
click at [483, 117] on div "Room 1601 Reveal Reset Change Name Change Deck Participate Change Avatar Reques…" at bounding box center [756, 411] width 1060 height 720
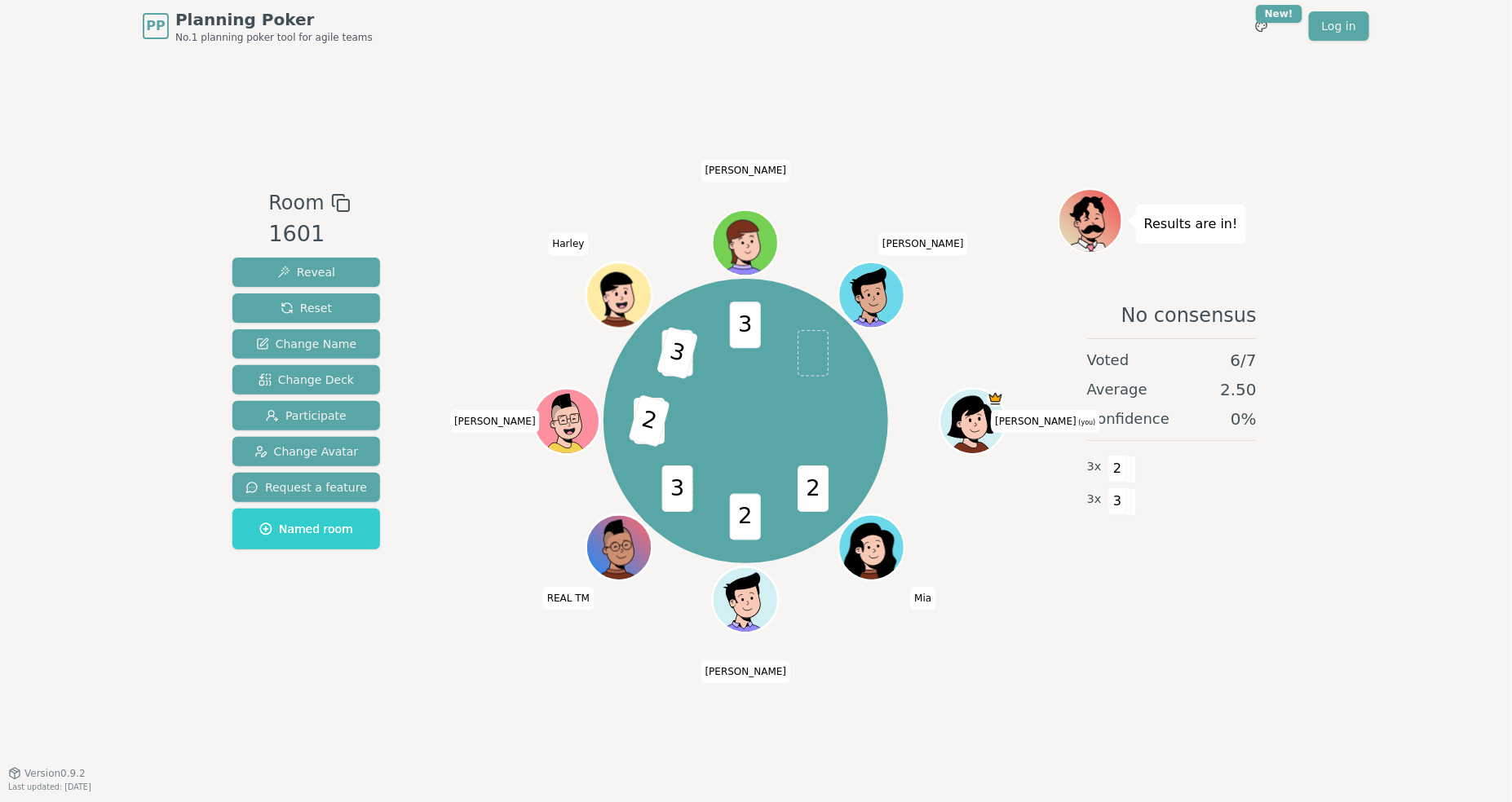
click at [501, 74] on div "Room 1601 Reveal Reset Change Name Change Deck Participate Change Avatar Reques…" at bounding box center [756, 411] width 1060 height 720
click at [554, 102] on div "Room 1601 Reveal Reset Change Name Change Deck Participate Change Avatar Reques…" at bounding box center [756, 411] width 1060 height 720
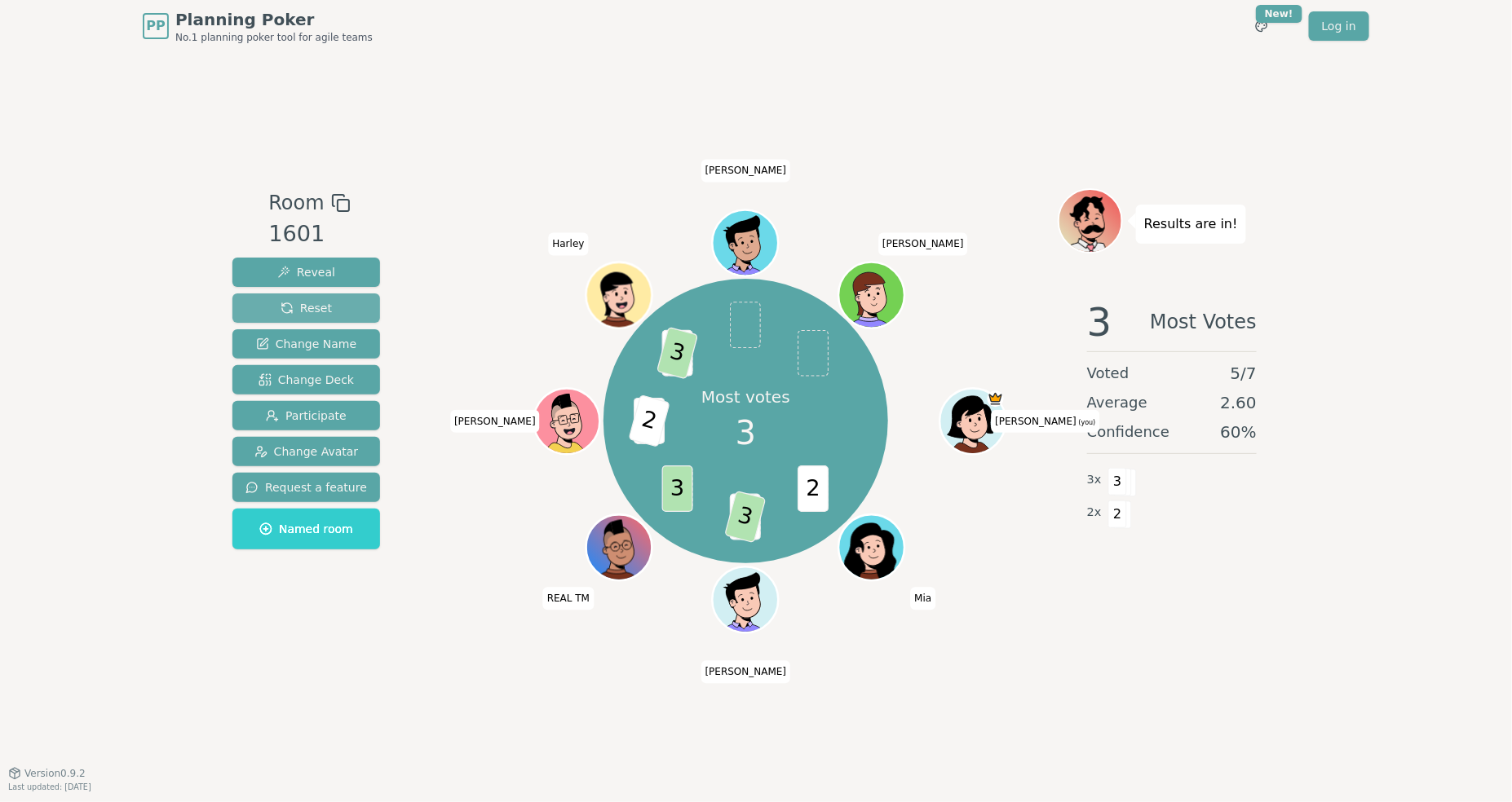
click at [318, 306] on span "Reset" at bounding box center [306, 308] width 51 height 16
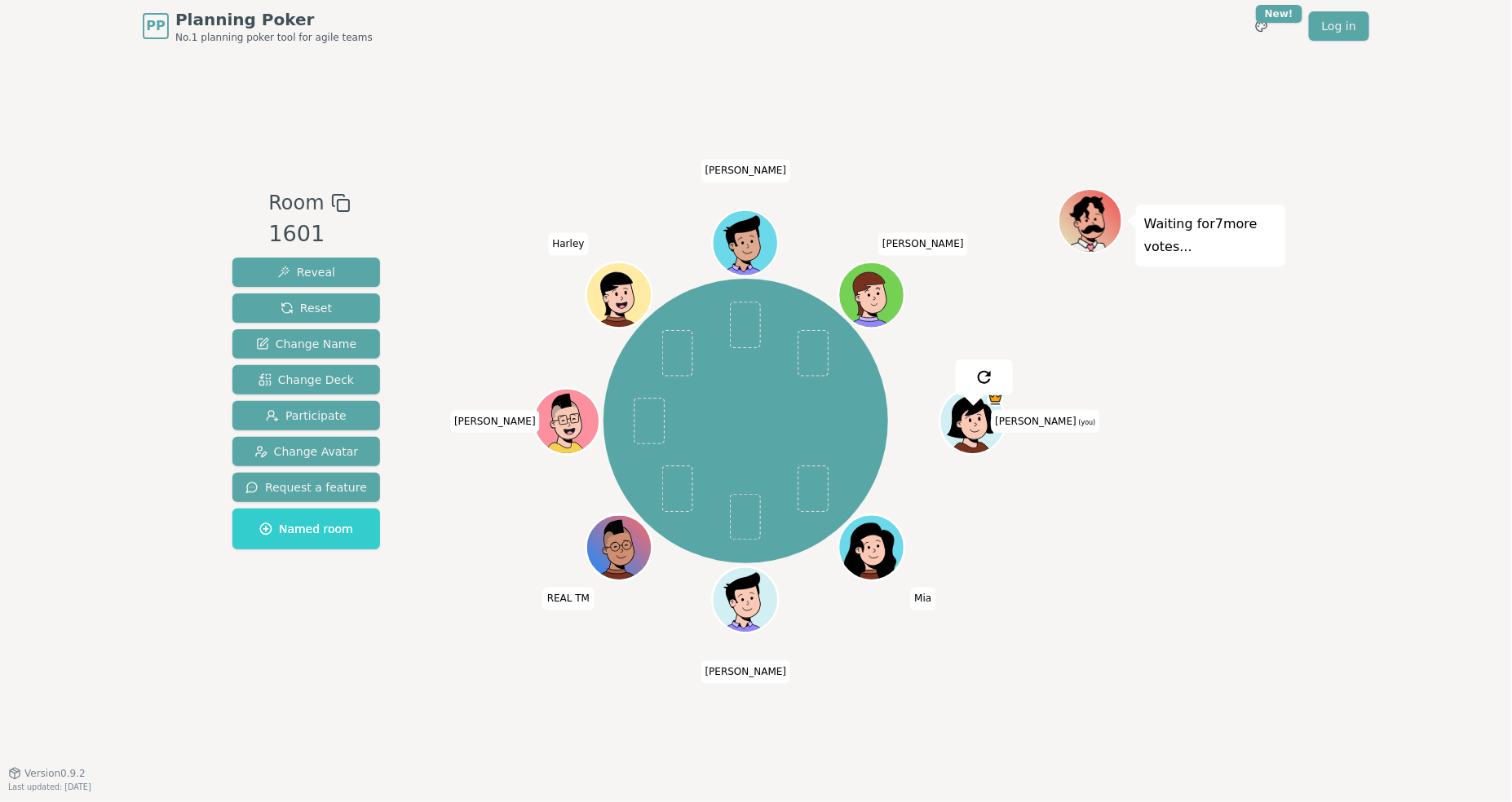
click at [470, 154] on div "Room 1601 Reveal Reset Change Name Change Deck Participate Change Avatar Reques…" at bounding box center [756, 411] width 1060 height 720
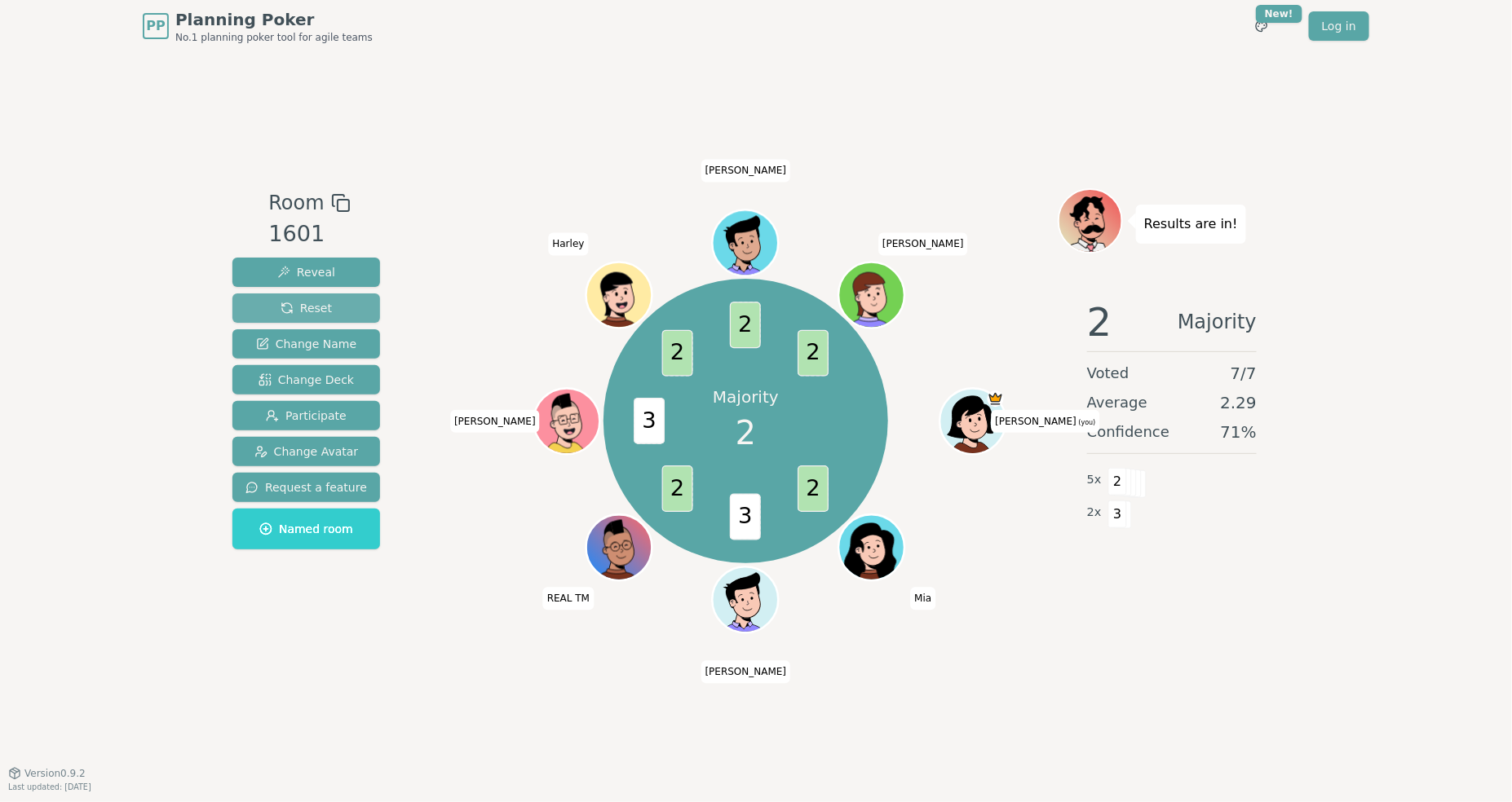
click at [312, 310] on span "Reset" at bounding box center [306, 308] width 51 height 16
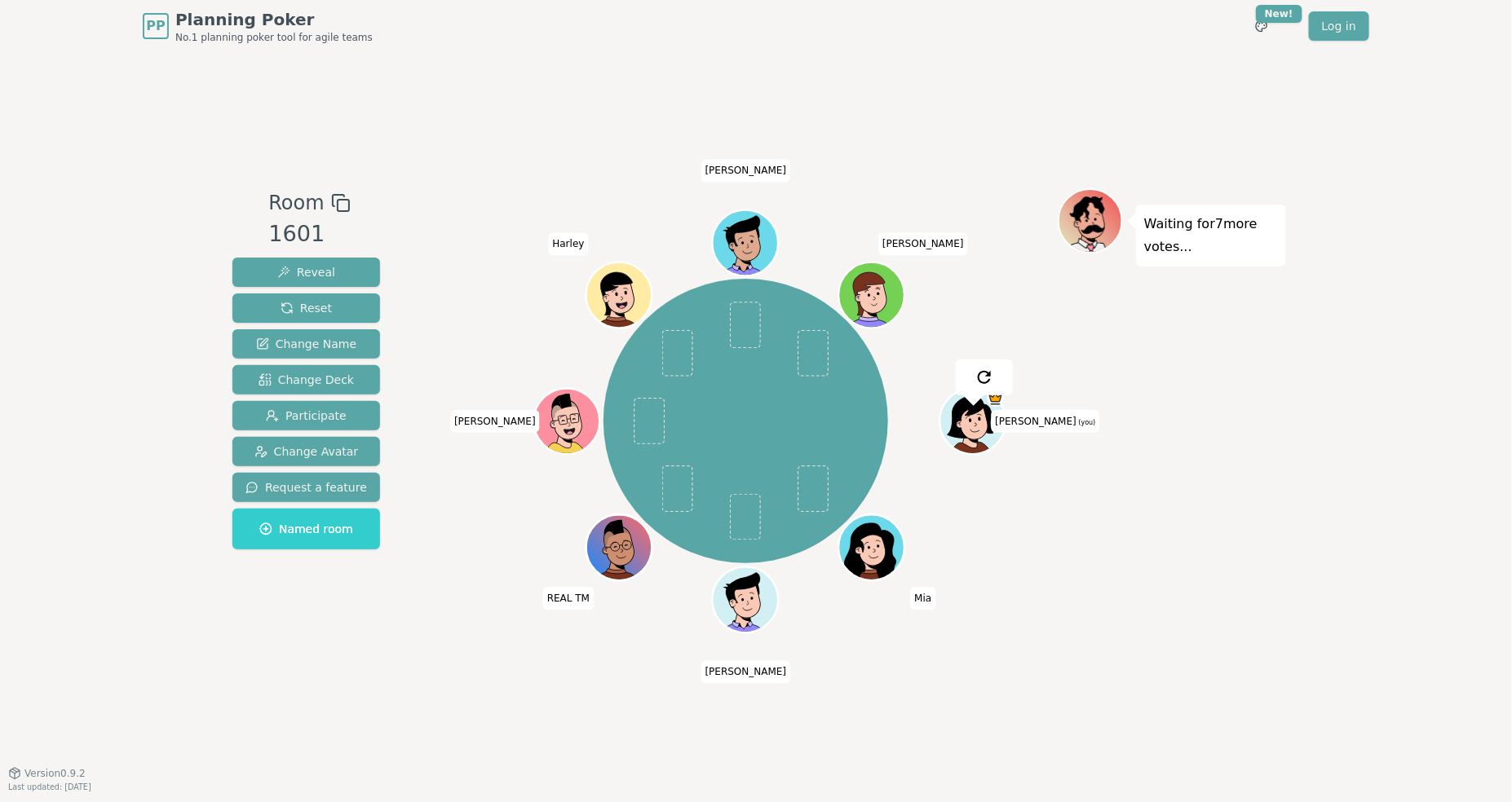
click at [502, 97] on div "Room 1601 Reveal Reset Change Name Change Deck Participate Change Avatar Reques…" at bounding box center [756, 411] width 1060 height 720
click at [898, 96] on div "Room 1601 Reveal Reset Change Name Change Deck Participate Change Avatar Reques…" at bounding box center [756, 411] width 1060 height 720
click at [908, 97] on div "Room 1601 Reveal Reset Change Name Change Deck Participate Change Avatar Reques…" at bounding box center [756, 411] width 1060 height 720
click at [473, 104] on div "Room 1601 Reveal Reset Change Name Change Deck Participate Change Avatar Reques…" at bounding box center [756, 411] width 1060 height 720
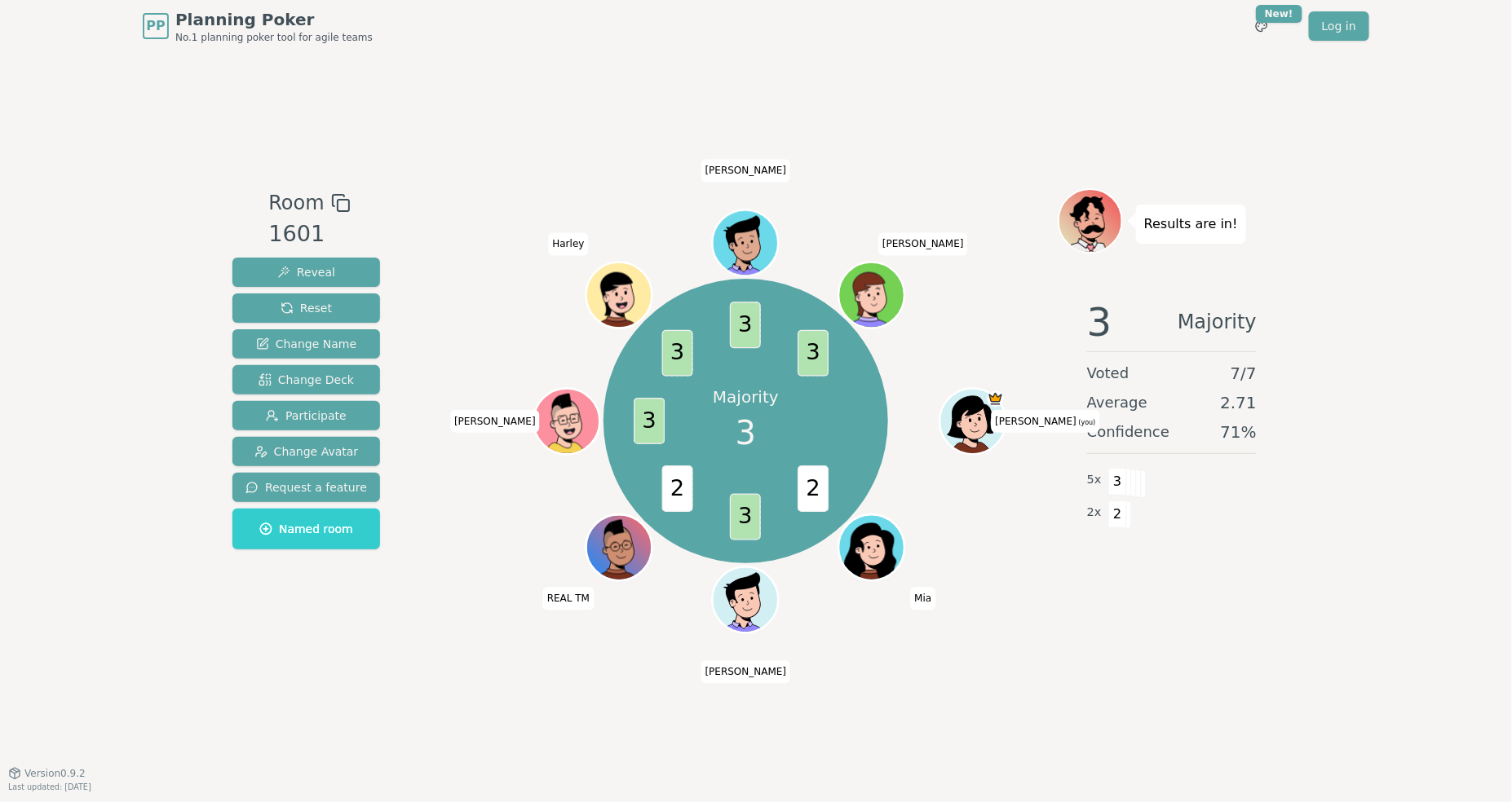
click at [495, 82] on div "Room 1601 Reveal Reset Change Name Change Deck Participate Change Avatar Reques…" at bounding box center [756, 411] width 1060 height 720
click at [544, 90] on div "Room 1601 Reveal Reset Change Name Change Deck Participate Change Avatar Reques…" at bounding box center [756, 411] width 1060 height 720
click at [543, 76] on div "Room 1601 Reveal Reset Change Name Change Deck Participate Change Avatar Reques…" at bounding box center [756, 411] width 1060 height 720
click at [305, 308] on span "Reset" at bounding box center [306, 308] width 51 height 16
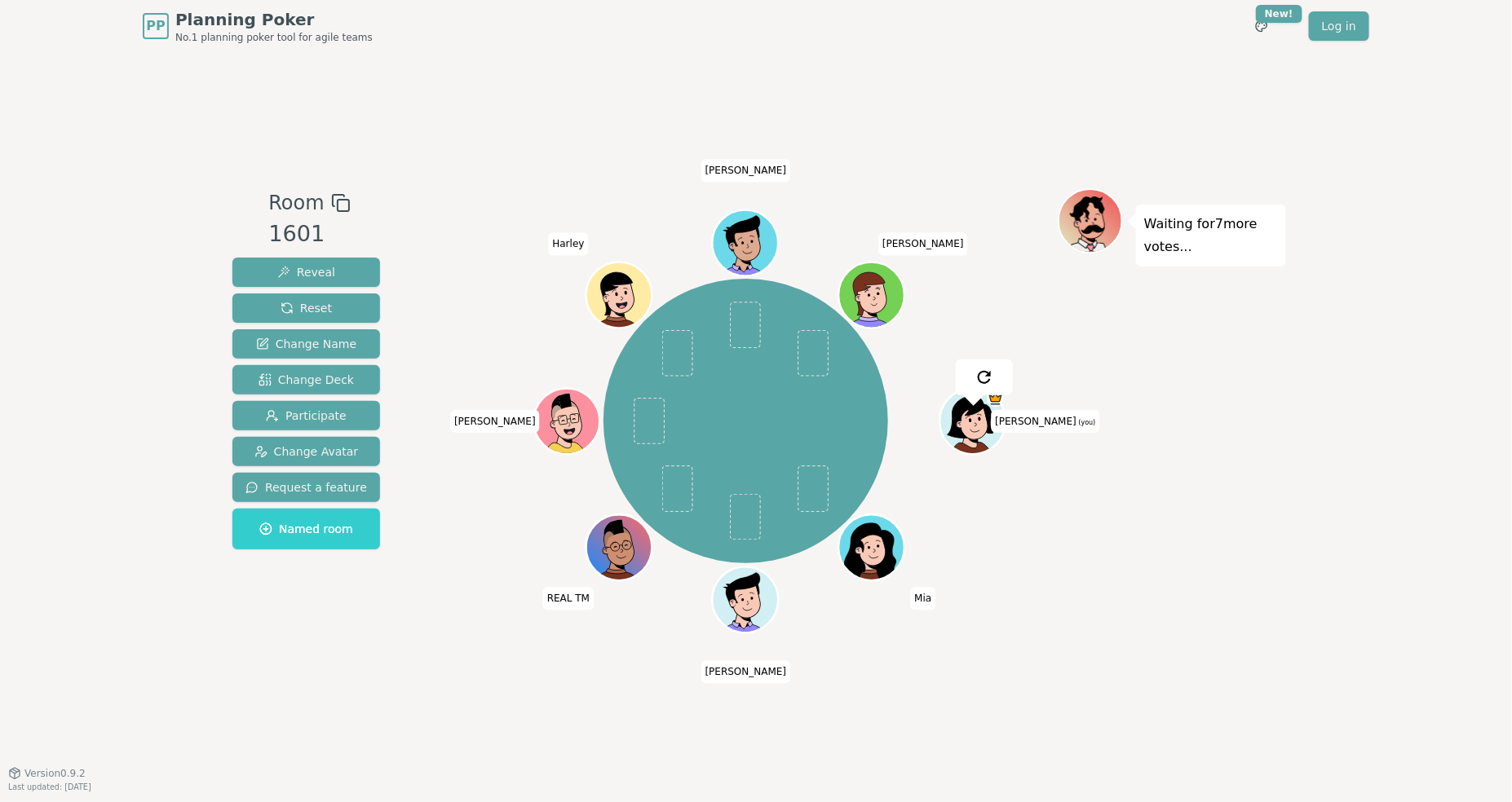
click at [516, 106] on div "Room 1601 Reveal Reset Change Name Change Deck Participate Change Avatar Reques…" at bounding box center [756, 411] width 1060 height 720
click at [666, 66] on div "Room 1601 Reveal Reset Change Name Change Deck Participate Change Avatar Reques…" at bounding box center [756, 411] width 1060 height 720
click at [541, 76] on div "Room 1601 Reveal Reset Change Name Change Deck Participate Change Avatar Reques…" at bounding box center [756, 411] width 1060 height 720
click at [497, 83] on div "Room 1601 Reveal Reset Change Name Change Deck Participate Change Avatar Reques…" at bounding box center [756, 411] width 1060 height 720
click at [512, 107] on div "Room 1601 Reveal Reset Change Name Change Deck Participate Change Avatar Reques…" at bounding box center [756, 411] width 1060 height 720
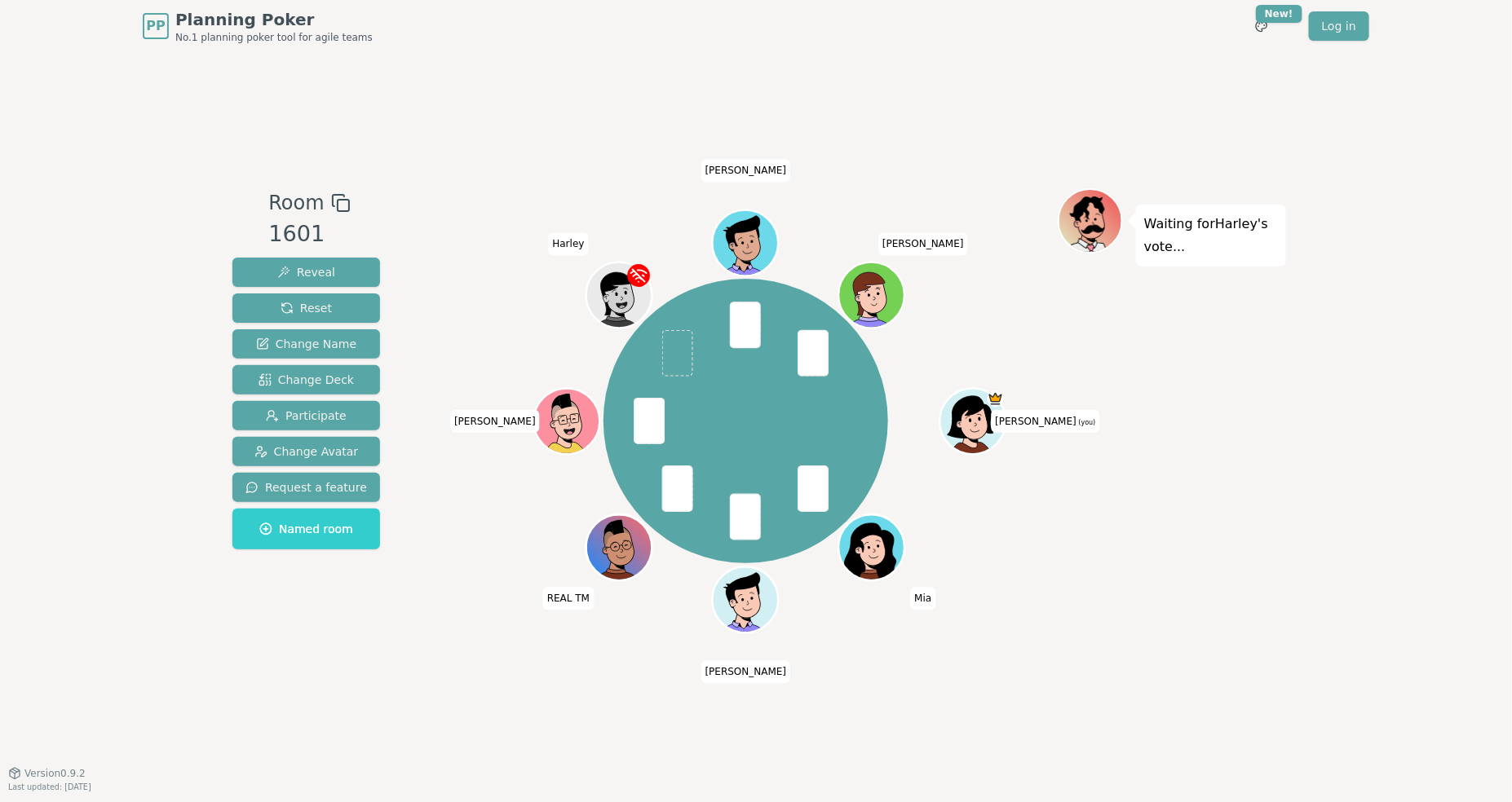
click at [386, 594] on div "Room 1601 Reveal Reset Change Name Change Deck Participate Change Avatar Reques…" at bounding box center [756, 412] width 1060 height 448
click at [316, 272] on span "Reveal" at bounding box center [306, 272] width 58 height 16
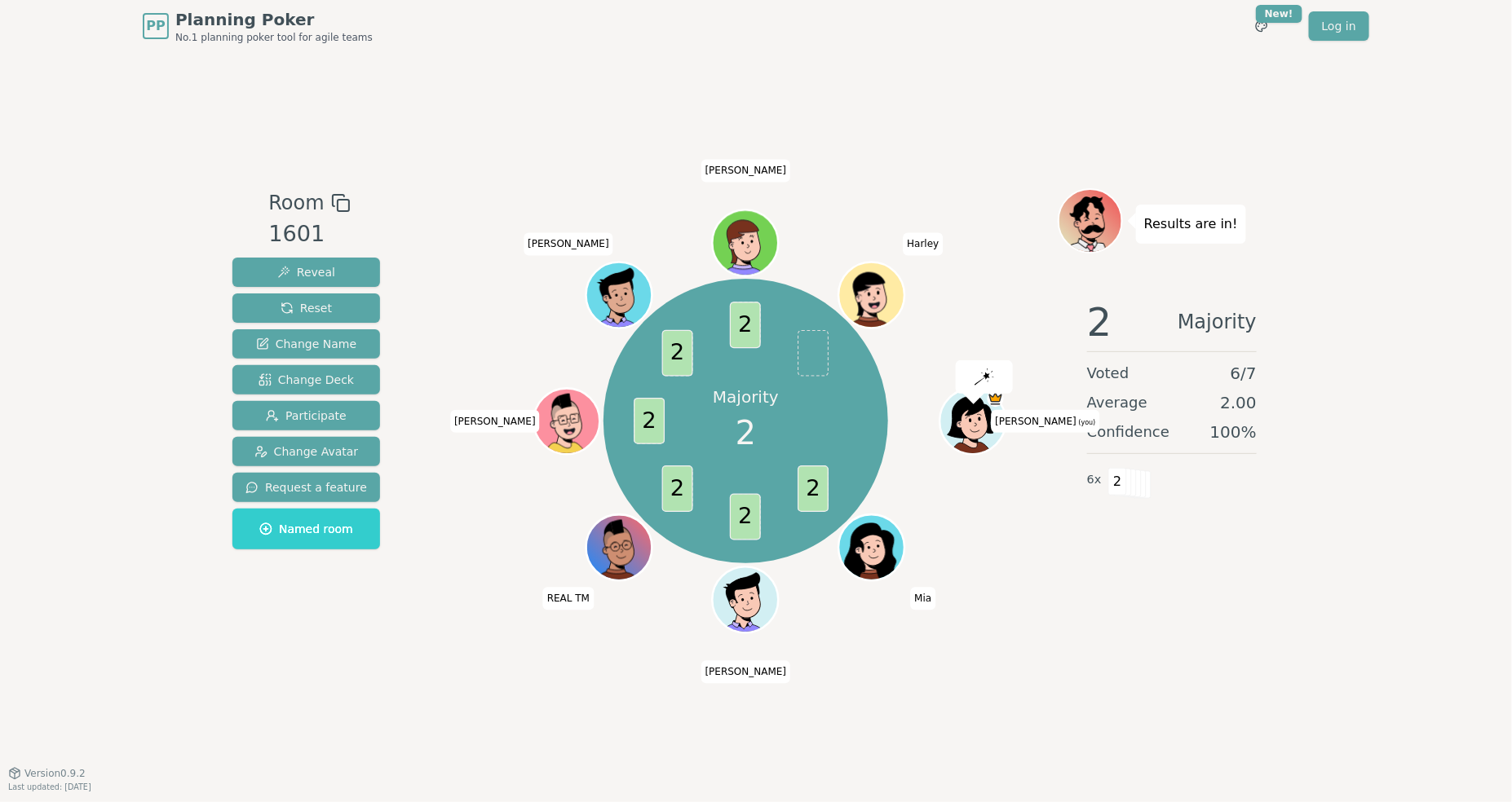
click at [596, 107] on div "Room 1601 Reveal Reset Change Name Change Deck Participate Change Avatar Reques…" at bounding box center [756, 411] width 1060 height 720
click at [538, 48] on div "PP Planning Poker No.1 planning poker tool for agile teams Toggle theme New! Lo…" at bounding box center [756, 25] width 1227 height 52
click at [471, 93] on div "Room 1601 Reveal Reset Change Name Change Deck Participate Change Avatar Reques…" at bounding box center [756, 411] width 1060 height 720
click at [530, 43] on div "PP Planning Poker No.1 planning poker tool for agile teams Toggle theme New! Lo…" at bounding box center [756, 25] width 1227 height 52
click at [508, 96] on div "Room 1601 Reveal Reset Change Name Change Deck Participate Change Avatar Reques…" at bounding box center [756, 411] width 1060 height 720
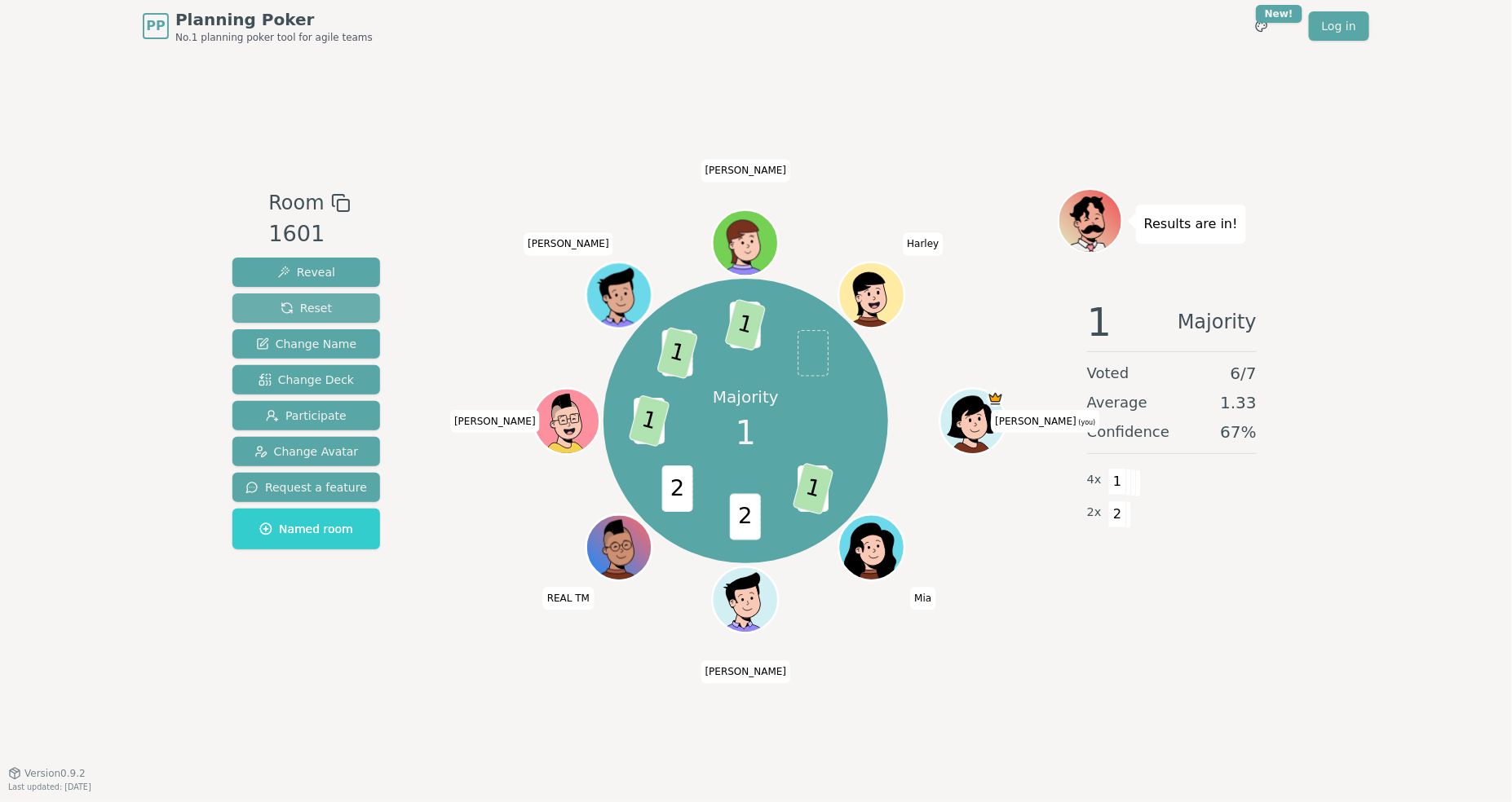
click at [316, 308] on span "Reset" at bounding box center [306, 308] width 51 height 16
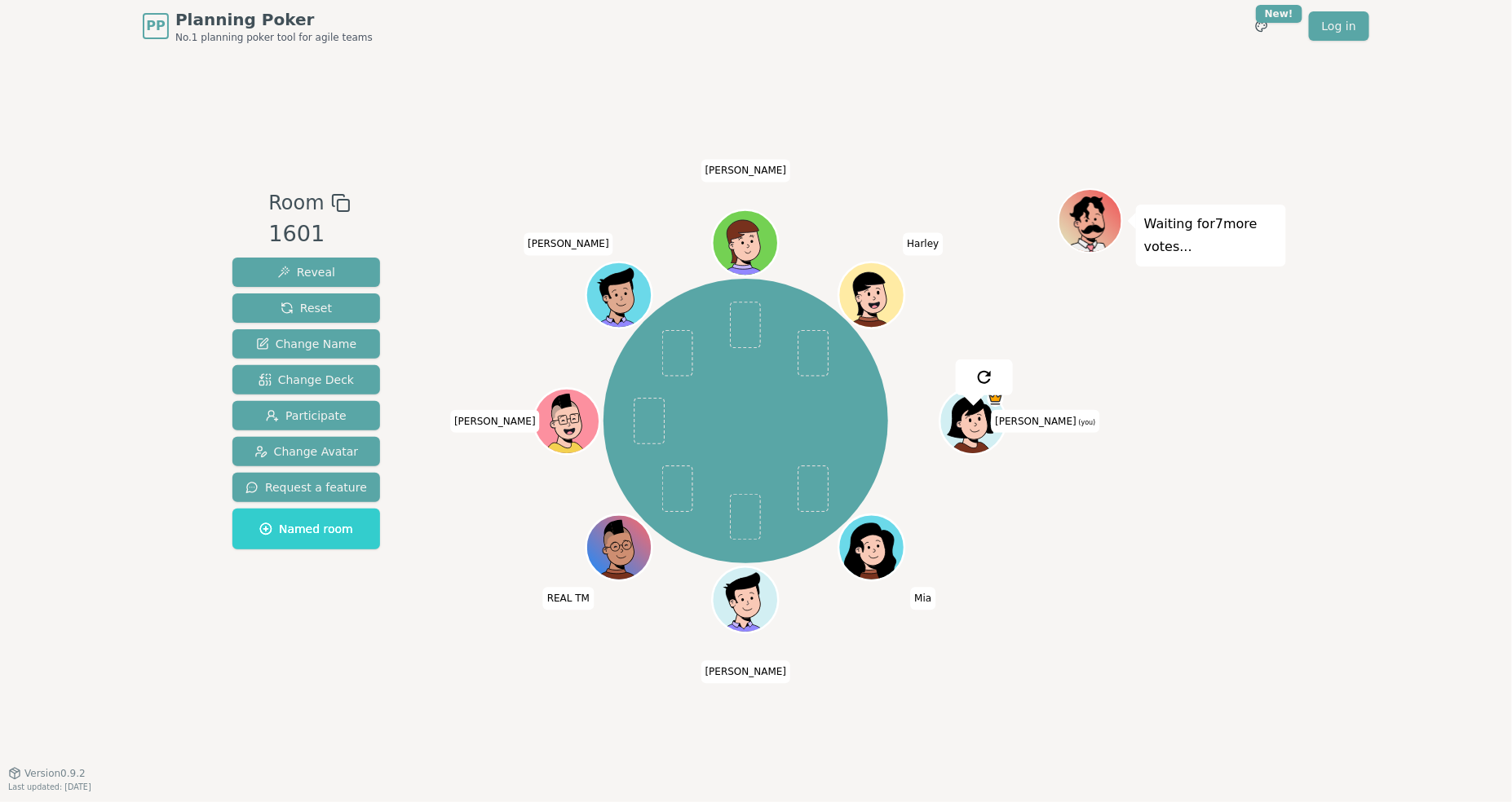
click at [568, 88] on div "Room 1601 Reveal Reset Change Name Change Deck Participate Change Avatar Reques…" at bounding box center [756, 411] width 1060 height 720
click at [531, 157] on div "Room 1601 Reveal Reset Change Name Change Deck Participate Change Avatar Reques…" at bounding box center [756, 411] width 1060 height 720
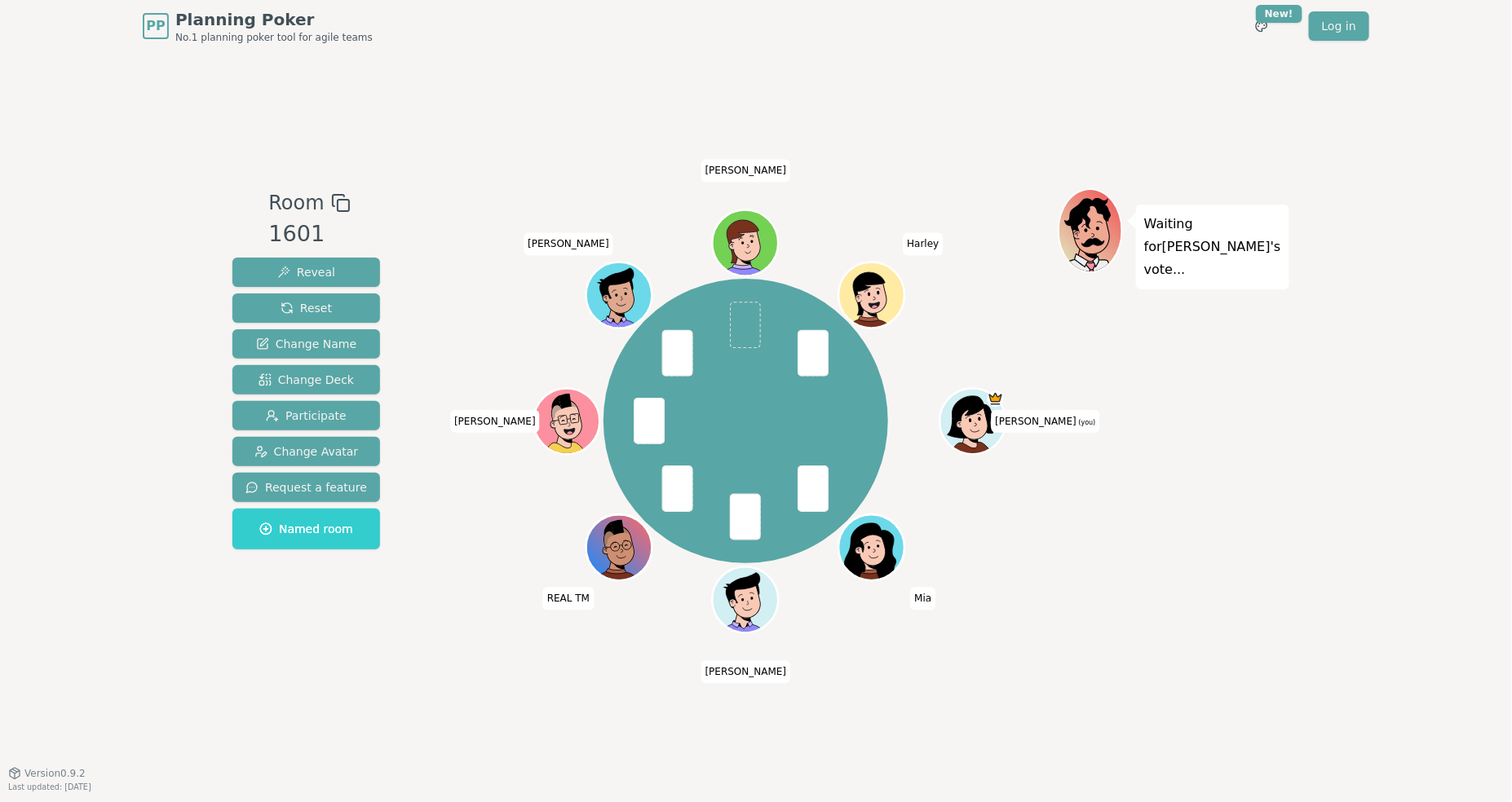
click at [496, 133] on div "Room 1601 Reveal Reset Change Name Change Deck Participate Change Avatar Reques…" at bounding box center [756, 411] width 1060 height 720
click at [443, 137] on div "Room 1601 Reveal Reset Change Name Change Deck Participate Change Avatar Reques…" at bounding box center [756, 411] width 1060 height 720
click at [312, 269] on span "Reveal" at bounding box center [306, 272] width 58 height 16
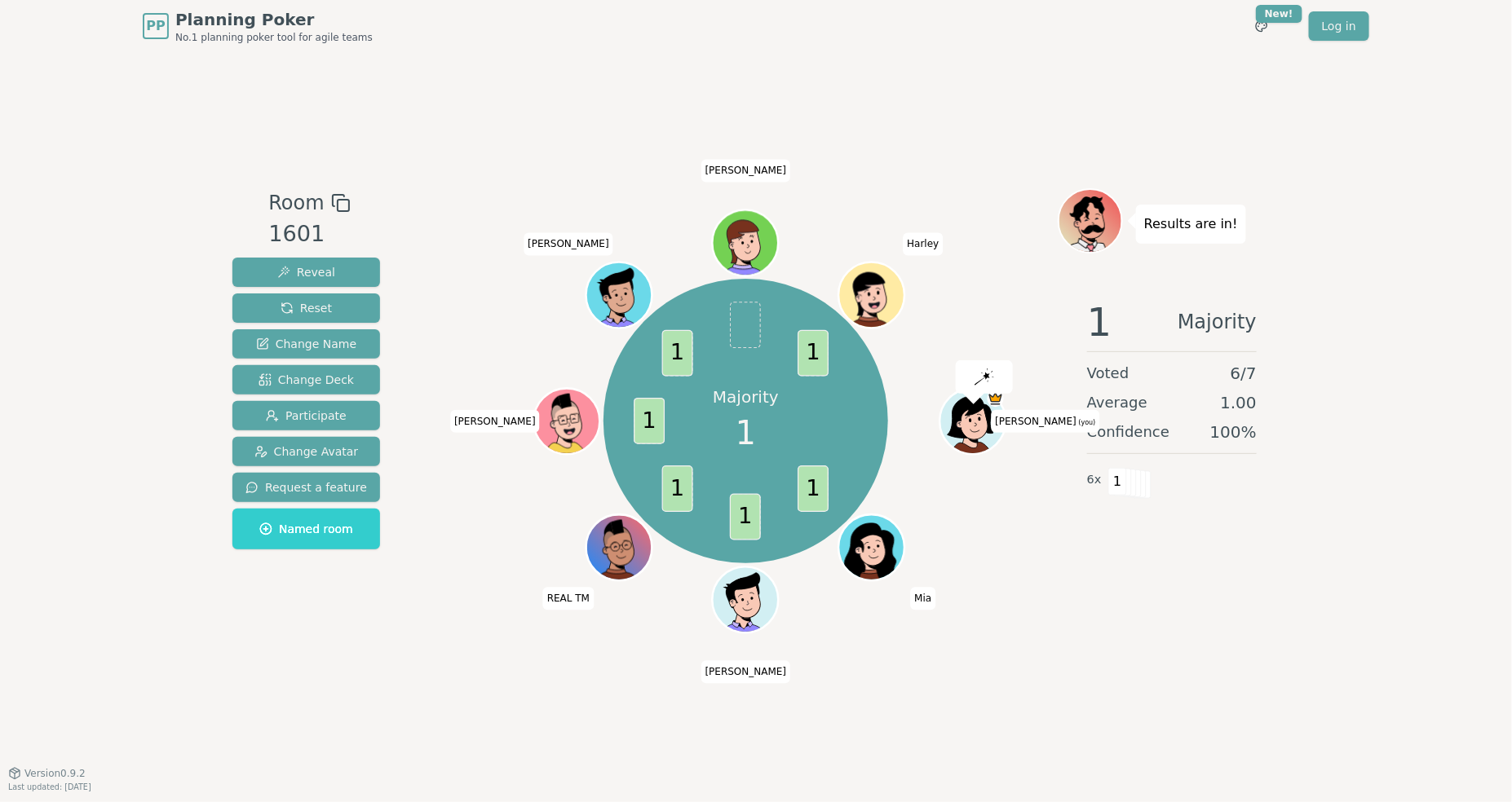
click at [526, 135] on div "Room 1601 Reveal Reset Change Name Change Deck Participate Change Avatar Reques…" at bounding box center [756, 411] width 1060 height 720
